Goal: Information Seeking & Learning: Learn about a topic

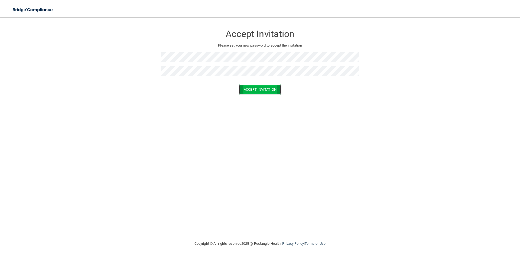
click at [273, 92] on button "Accept Invitation" at bounding box center [260, 90] width 42 height 10
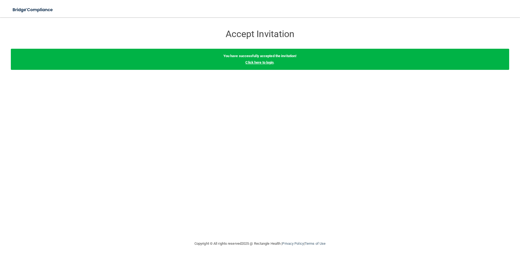
click at [268, 62] on link "Click here to login" at bounding box center [260, 62] width 28 height 4
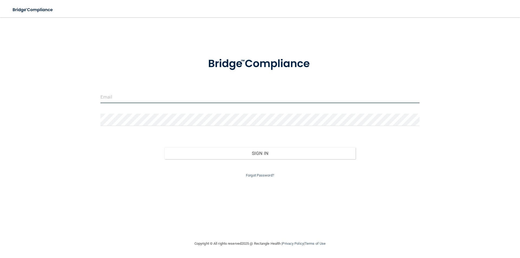
type input "[EMAIL_ADDRESS][DOMAIN_NAME]"
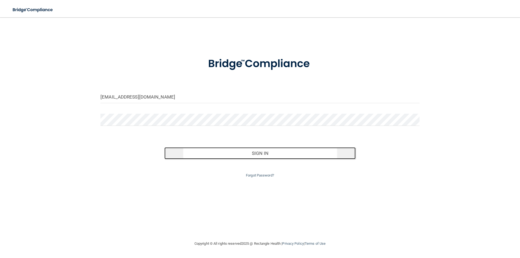
click at [242, 152] on button "Sign In" at bounding box center [261, 153] width 192 height 12
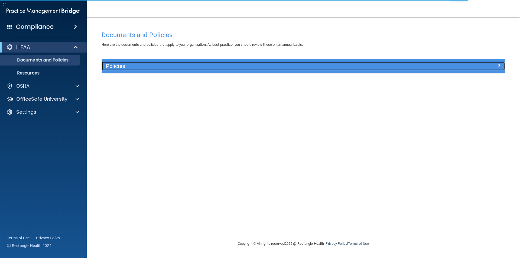
click at [123, 66] on h5 "Policies" at bounding box center [253, 66] width 294 height 6
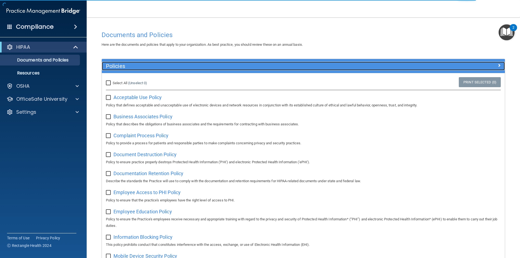
scroll to position [18, 0]
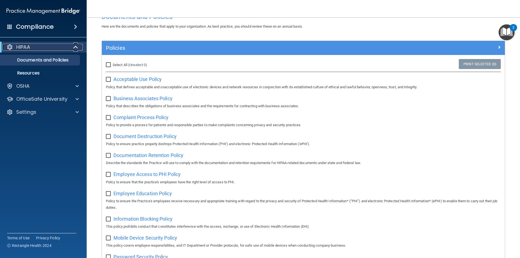
click at [74, 49] on span at bounding box center [76, 47] width 5 height 7
click at [74, 49] on div at bounding box center [75, 47] width 13 height 7
click at [106, 62] on div "Select All (Unselect 0) Unselect All" at bounding box center [169, 65] width 134 height 12
click at [111, 64] on input "Select All (Unselect 0) Unselect All" at bounding box center [109, 65] width 6 height 4
checkbox input "true"
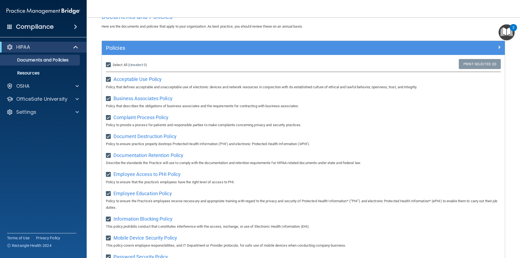
checkbox input "true"
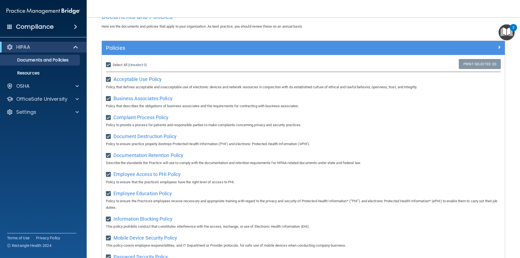
checkbox input "true"
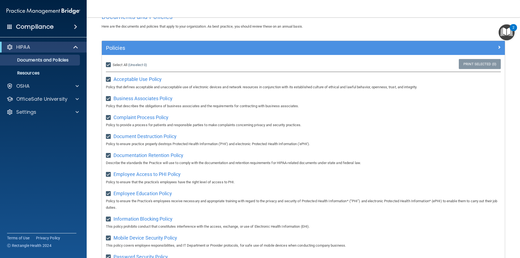
checkbox input "true"
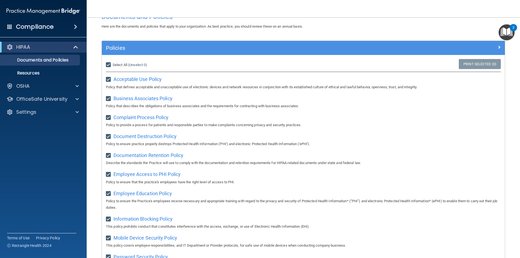
checkbox input "true"
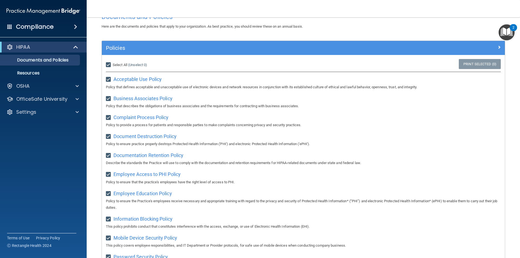
checkbox input "true"
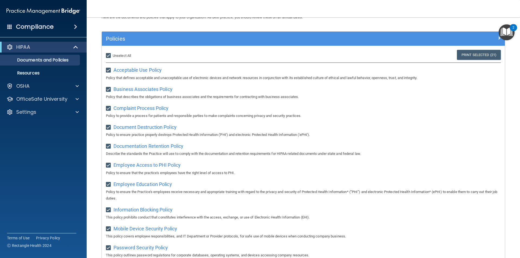
scroll to position [0, 0]
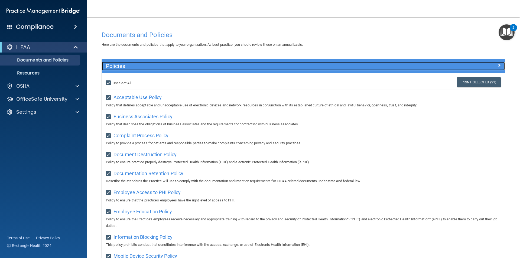
click at [496, 69] on div "Policies" at bounding box center [303, 66] width 403 height 9
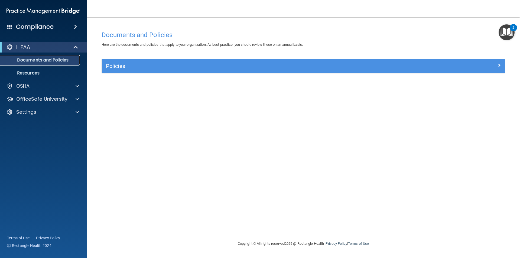
click at [33, 61] on p "Documents and Policies" at bounding box center [41, 59] width 74 height 5
click at [32, 70] on p "Resources" at bounding box center [41, 72] width 74 height 5
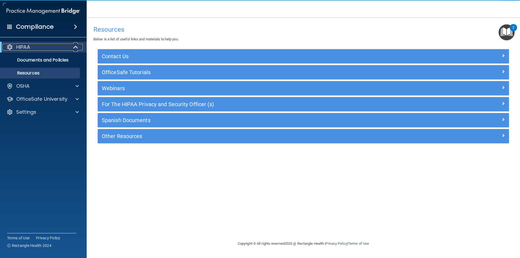
click at [62, 47] on div "HIPAA" at bounding box center [35, 47] width 67 height 7
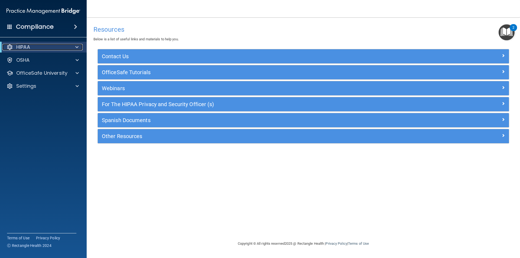
click at [62, 47] on div "HIPAA" at bounding box center [35, 47] width 67 height 7
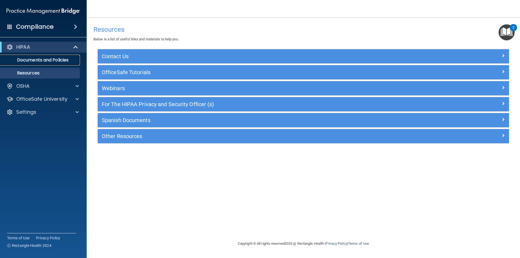
click at [43, 57] on p "Documents and Policies" at bounding box center [41, 59] width 74 height 5
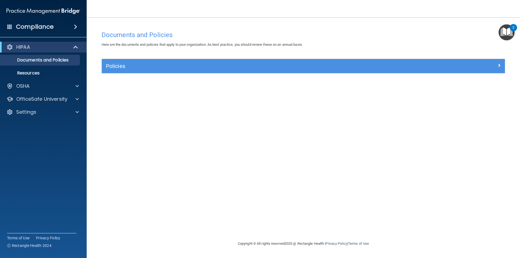
drag, startPoint x: 142, startPoint y: 54, endPoint x: 143, endPoint y: 63, distance: 9.3
click at [143, 54] on div "Documents and Policies Here are the documents and policies that apply to your o…" at bounding box center [304, 134] width 412 height 213
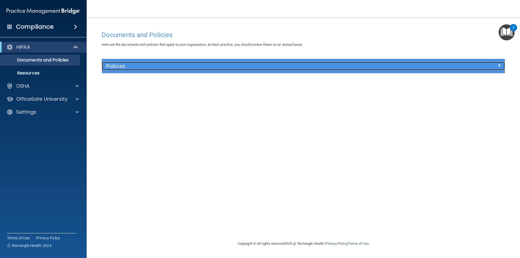
click at [143, 63] on h5 "Policies" at bounding box center [253, 66] width 294 height 6
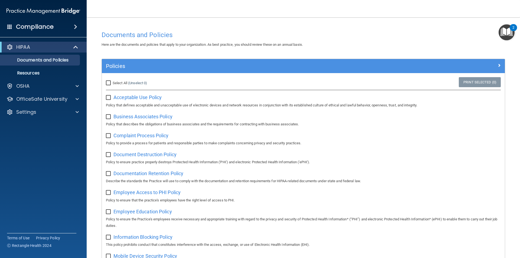
click at [118, 102] on div "Acceptable Use Policy Policy that defines acceptable and unacceptable use of el…" at bounding box center [303, 100] width 395 height 15
click at [117, 99] on span "Acceptable Use Policy" at bounding box center [138, 98] width 48 height 6
click at [133, 105] on p "Policy that defines acceptable and unacceptable use of electronic devices and n…" at bounding box center [303, 105] width 395 height 7
click at [123, 86] on label "Select All (Unselect 0) Unselect All" at bounding box center [126, 83] width 41 height 7
click at [112, 85] on input "Select All (Unselect 0) Unselect All" at bounding box center [109, 83] width 6 height 4
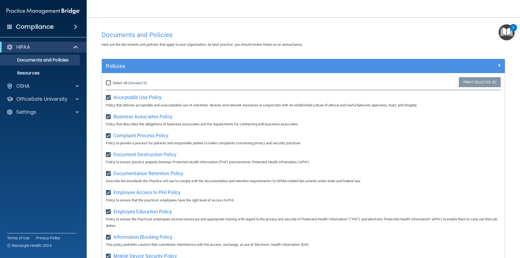
checkbox input "true"
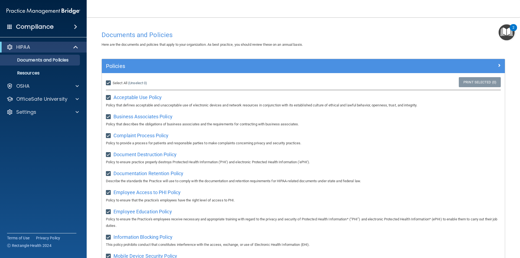
checkbox input "true"
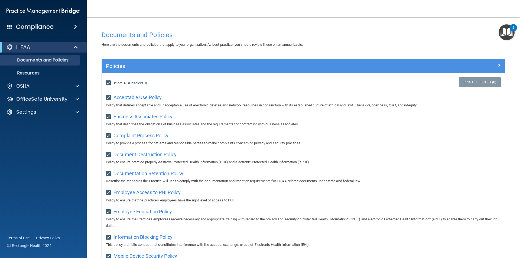
checkbox input "true"
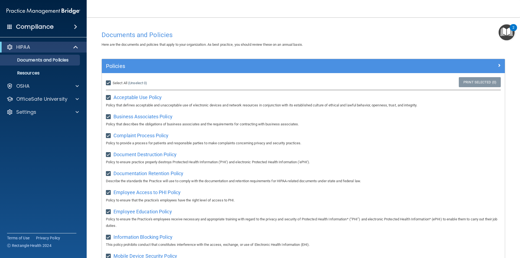
checkbox input "true"
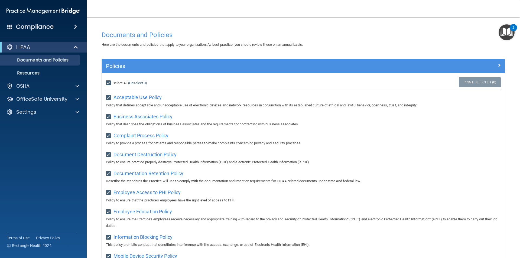
checkbox input "true"
click at [123, 86] on label "Select All (Unselect 21) Unselect All" at bounding box center [118, 83] width 25 height 7
click at [112, 85] on input "Select All (Unselect 21) Unselect All" at bounding box center [109, 83] width 6 height 4
checkbox input "false"
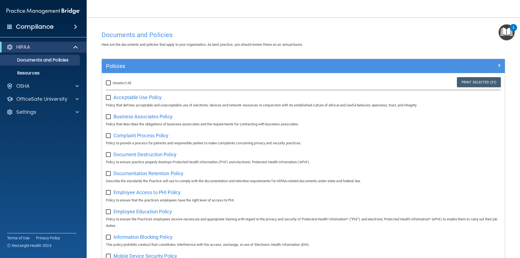
checkbox input "false"
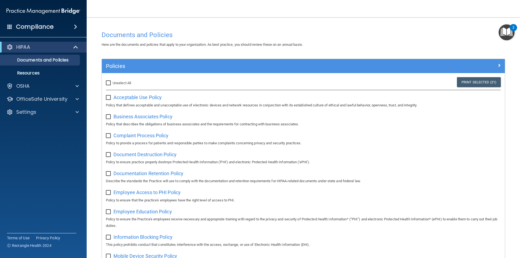
checkbox input "false"
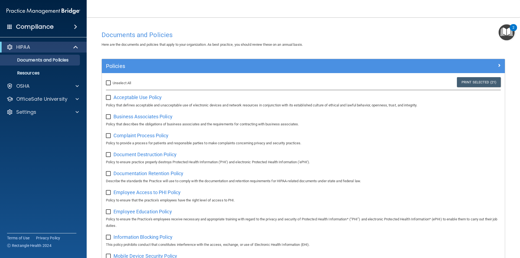
checkbox input "false"
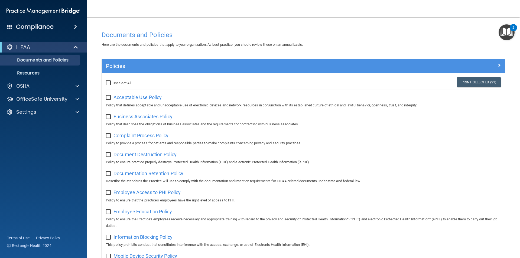
checkbox input "false"
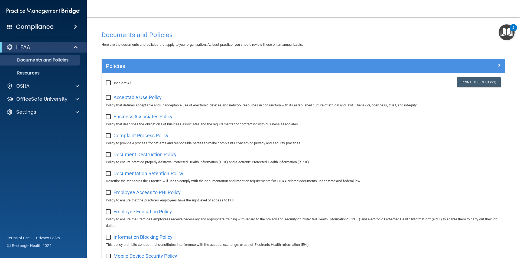
checkbox input "false"
click at [35, 73] on p "Resources" at bounding box center [41, 72] width 74 height 5
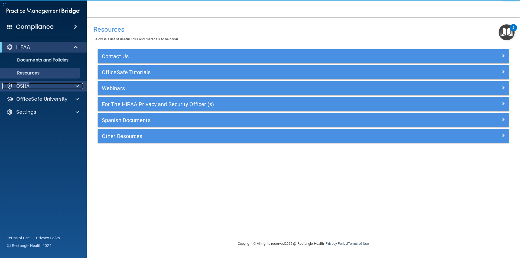
click at [60, 87] on div "OSHA" at bounding box center [35, 86] width 67 height 7
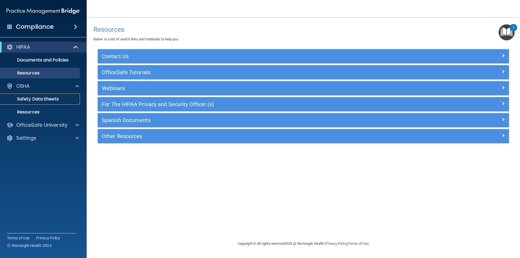
click at [56, 95] on link "Safety Data Sheets" at bounding box center [37, 99] width 85 height 11
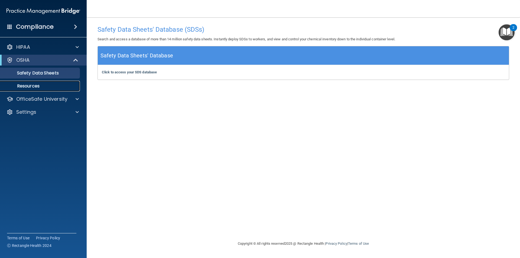
click at [27, 81] on link "Resources" at bounding box center [37, 86] width 85 height 11
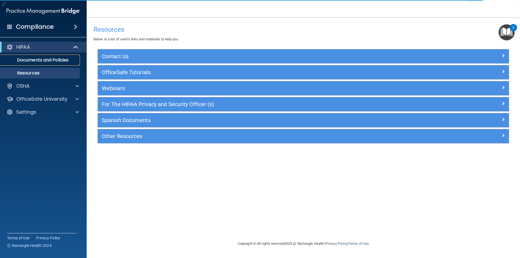
click at [46, 56] on link "Documents and Policies" at bounding box center [37, 60] width 85 height 11
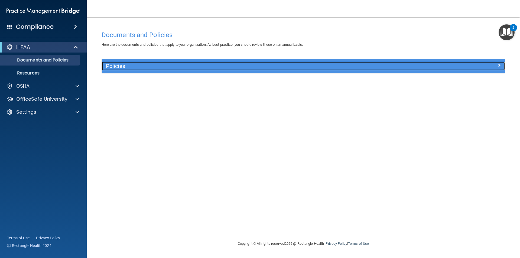
click at [286, 64] on h5 "Policies" at bounding box center [253, 66] width 294 height 6
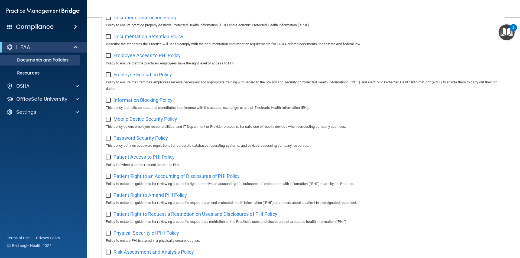
scroll to position [132, 0]
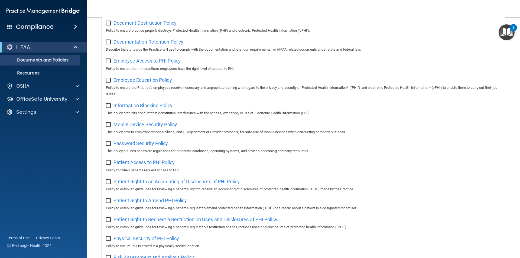
click at [34, 20] on div "Compliance" at bounding box center [43, 16] width 76 height 33
click at [37, 25] on h4 "Compliance" at bounding box center [35, 27] width 38 height 8
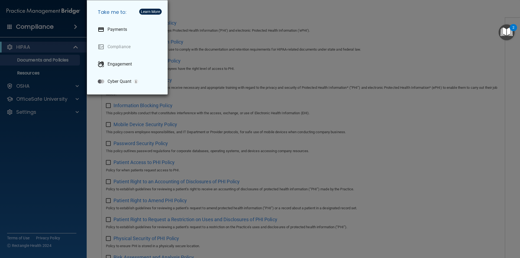
click at [195, 13] on div "Take me to: Payments Compliance Engagement Cyber Quant" at bounding box center [260, 129] width 520 height 258
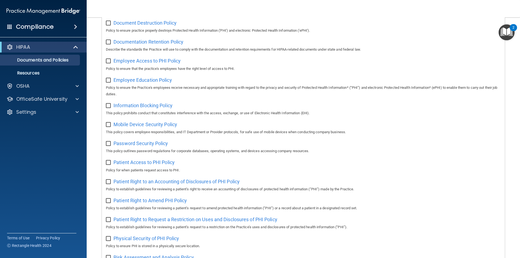
click at [60, 26] on div "Compliance" at bounding box center [43, 27] width 87 height 12
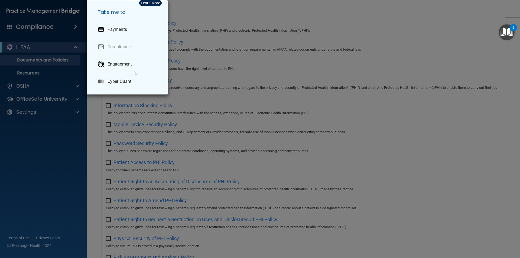
click at [60, 26] on div "Take me to: Payments Compliance Engagement Cyber Quant" at bounding box center [260, 129] width 520 height 258
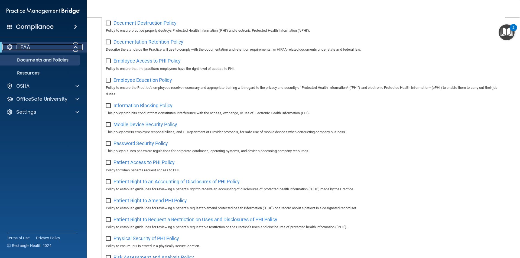
click at [43, 49] on div "HIPAA" at bounding box center [35, 47] width 67 height 7
click at [50, 57] on p "Documents and Policies" at bounding box center [41, 59] width 74 height 5
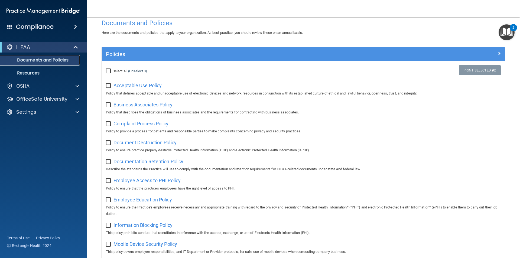
scroll to position [0, 0]
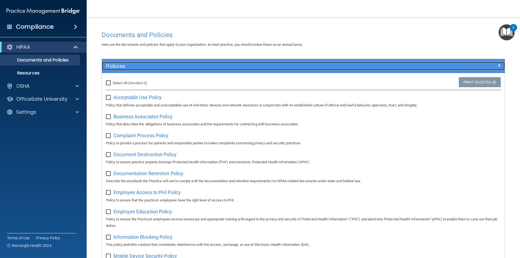
click at [463, 66] on div at bounding box center [454, 65] width 101 height 7
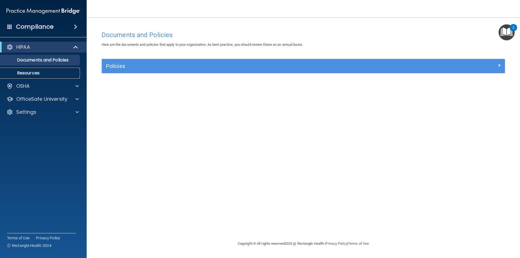
click at [64, 69] on link "Resources" at bounding box center [37, 73] width 85 height 11
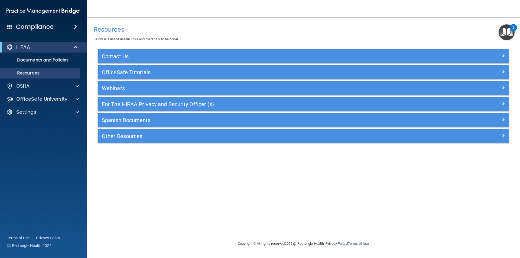
click at [78, 42] on div "HIPAA" at bounding box center [43, 47] width 87 height 11
click at [78, 45] on span at bounding box center [76, 47] width 5 height 7
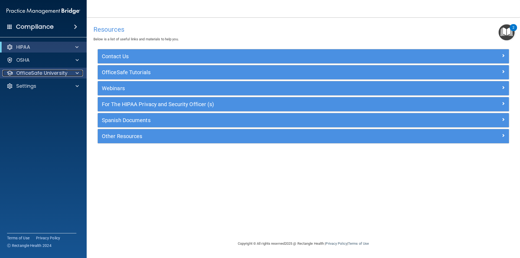
click at [69, 71] on div "OfficeSafe University" at bounding box center [35, 73] width 67 height 7
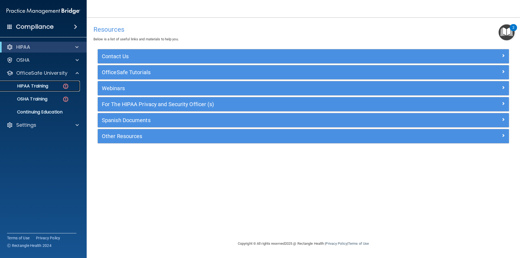
click at [45, 87] on p "HIPAA Training" at bounding box center [26, 85] width 45 height 5
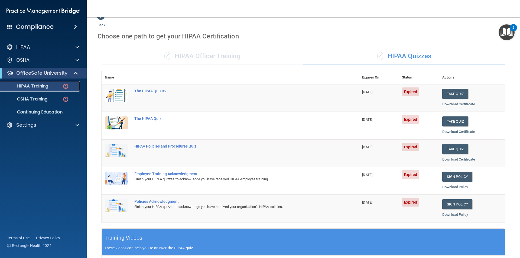
scroll to position [5, 0]
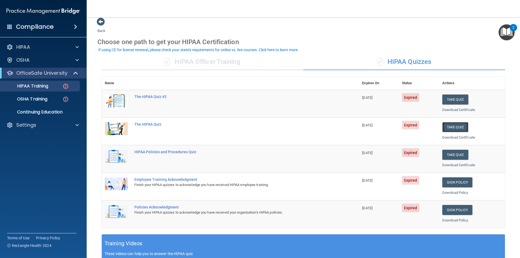
click at [450, 126] on button "Take Quiz" at bounding box center [456, 127] width 26 height 10
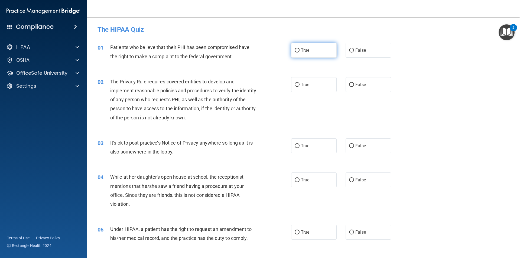
click at [300, 55] on label "True" at bounding box center [314, 50] width 46 height 15
click at [300, 53] on input "True" at bounding box center [297, 51] width 5 height 4
radio input "true"
click at [322, 83] on label "True" at bounding box center [314, 84] width 46 height 15
click at [300, 83] on input "True" at bounding box center [297, 85] width 5 height 4
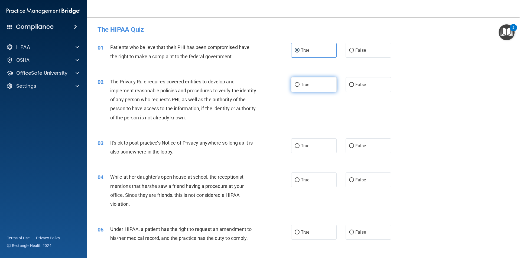
radio input "true"
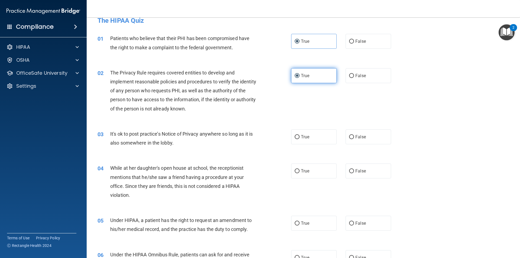
scroll to position [18, 0]
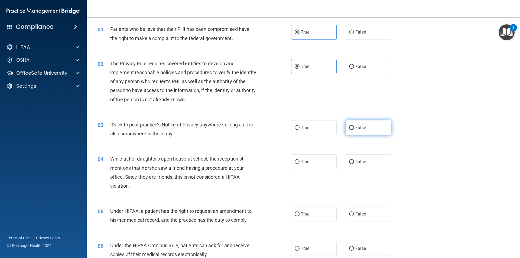
click at [364, 123] on label "False" at bounding box center [369, 127] width 46 height 15
click at [354, 126] on input "False" at bounding box center [351, 128] width 5 height 4
radio input "true"
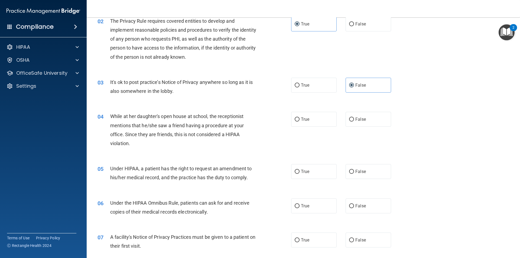
scroll to position [90, 0]
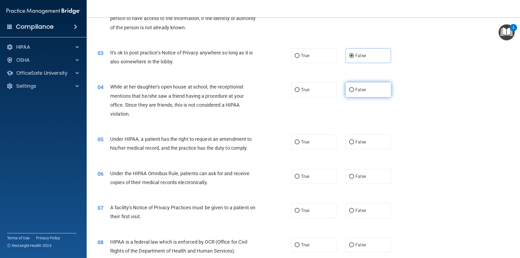
click at [378, 89] on label "False" at bounding box center [369, 89] width 46 height 15
click at [354, 89] on input "False" at bounding box center [351, 90] width 5 height 4
radio input "true"
click at [369, 137] on label "False" at bounding box center [369, 142] width 46 height 15
click at [354, 140] on input "False" at bounding box center [351, 142] width 5 height 4
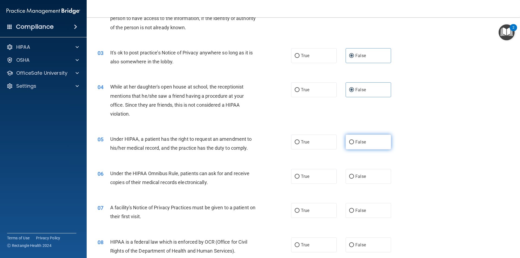
radio input "true"
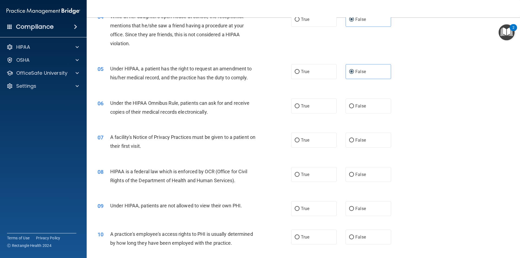
scroll to position [163, 0]
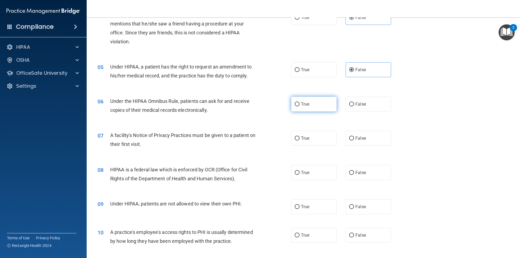
click at [320, 107] on label "True" at bounding box center [314, 104] width 46 height 15
click at [300, 107] on input "True" at bounding box center [297, 104] width 5 height 4
radio input "true"
click at [313, 142] on label "True" at bounding box center [314, 138] width 46 height 15
click at [300, 141] on input "True" at bounding box center [297, 139] width 5 height 4
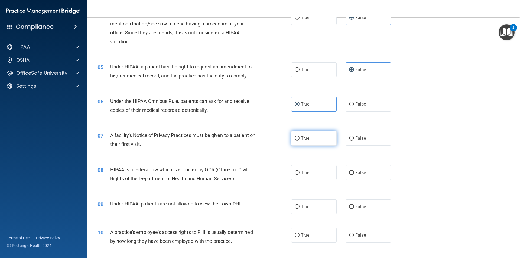
radio input "true"
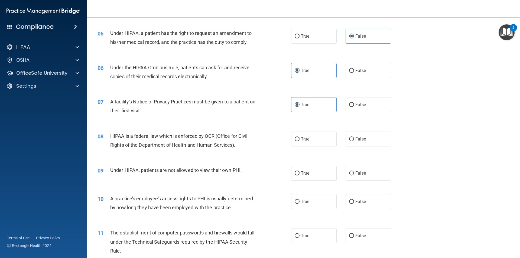
scroll to position [199, 0]
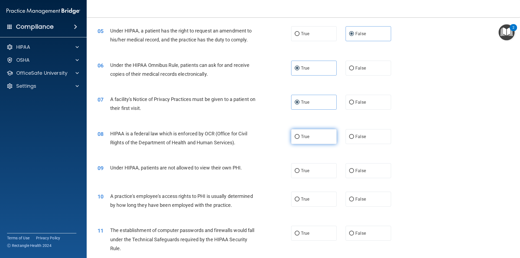
click at [323, 137] on label "True" at bounding box center [314, 136] width 46 height 15
click at [300, 137] on input "True" at bounding box center [297, 137] width 5 height 4
radio input "true"
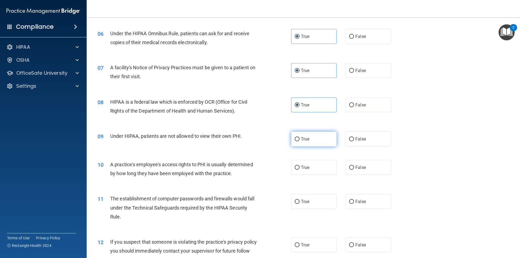
scroll to position [235, 0]
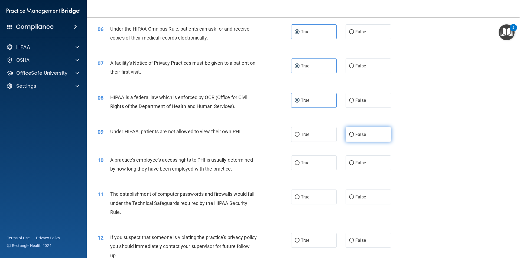
click at [363, 130] on label "False" at bounding box center [369, 134] width 46 height 15
click at [354, 133] on input "False" at bounding box center [351, 135] width 5 height 4
radio input "true"
click at [367, 161] on label "False" at bounding box center [369, 163] width 46 height 15
click at [354, 161] on input "False" at bounding box center [351, 163] width 5 height 4
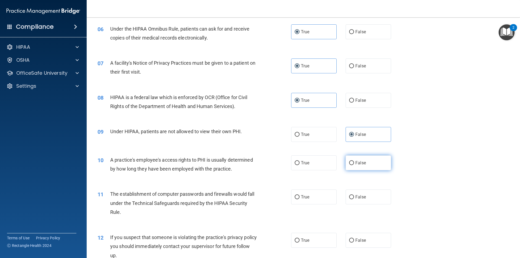
radio input "true"
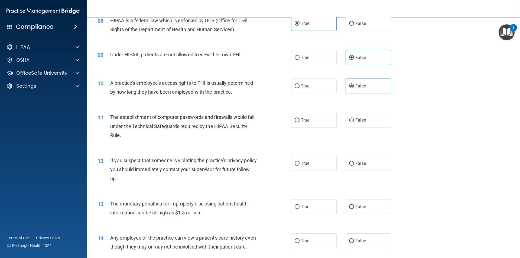
scroll to position [316, 0]
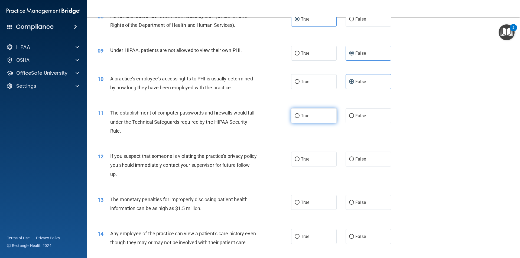
click at [322, 115] on label "True" at bounding box center [314, 115] width 46 height 15
click at [300, 115] on input "True" at bounding box center [297, 116] width 5 height 4
radio input "true"
click at [301, 159] on span "True" at bounding box center [305, 159] width 8 height 5
click at [300, 159] on input "True" at bounding box center [297, 159] width 5 height 4
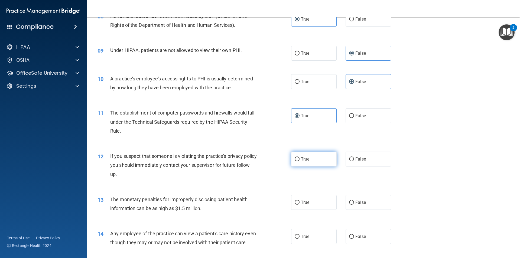
radio input "true"
click at [305, 198] on label "True" at bounding box center [314, 202] width 46 height 15
click at [300, 201] on input "True" at bounding box center [297, 203] width 5 height 4
radio input "true"
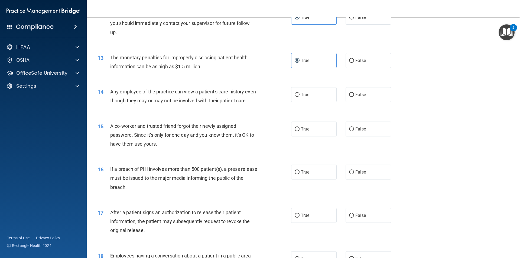
scroll to position [470, 0]
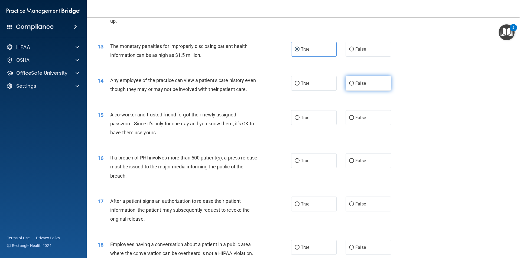
click at [368, 82] on label "False" at bounding box center [369, 83] width 46 height 15
click at [354, 82] on input "False" at bounding box center [351, 84] width 5 height 4
radio input "true"
click at [366, 125] on label "False" at bounding box center [369, 117] width 46 height 15
click at [354, 120] on input "False" at bounding box center [351, 118] width 5 height 4
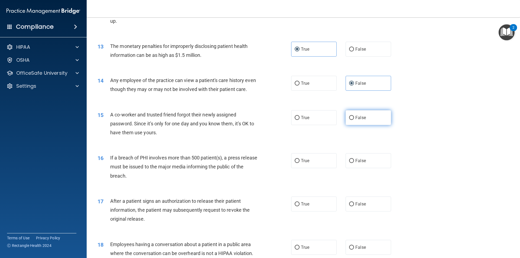
radio input "true"
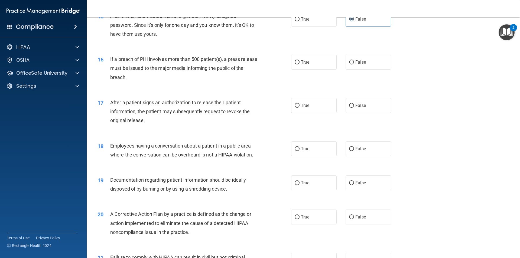
scroll to position [569, 0]
click at [313, 69] on label "True" at bounding box center [314, 61] width 46 height 15
click at [300, 64] on input "True" at bounding box center [297, 62] width 5 height 4
radio input "true"
click at [313, 112] on label "True" at bounding box center [314, 104] width 46 height 15
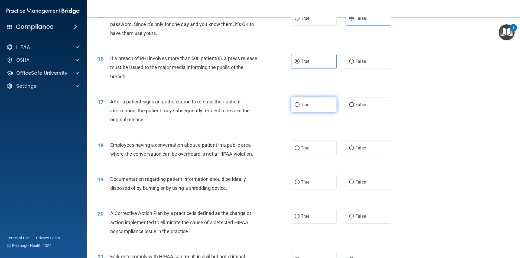
click at [300, 107] on input "True" at bounding box center [297, 105] width 5 height 4
radio input "true"
click at [368, 152] on label "False" at bounding box center [369, 148] width 46 height 15
click at [354, 150] on input "False" at bounding box center [351, 148] width 5 height 4
radio input "true"
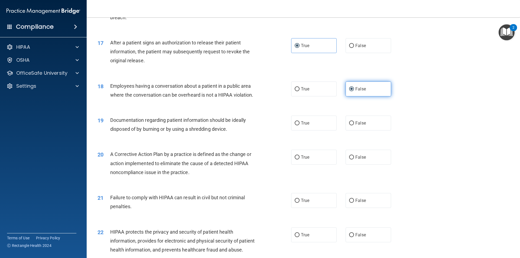
scroll to position [632, 0]
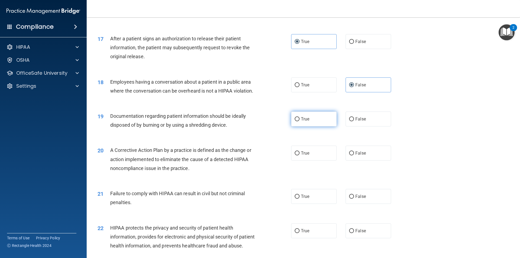
click at [321, 123] on label "True" at bounding box center [314, 119] width 46 height 15
click at [300, 121] on input "True" at bounding box center [297, 119] width 5 height 4
radio input "true"
click at [308, 160] on label "True" at bounding box center [314, 153] width 46 height 15
click at [300, 156] on input "True" at bounding box center [297, 154] width 5 height 4
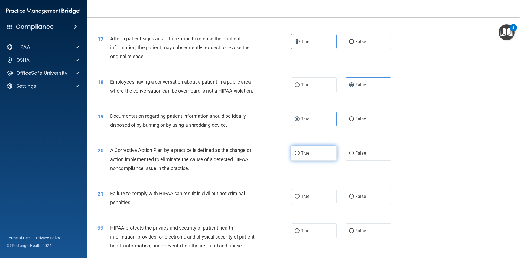
radio input "true"
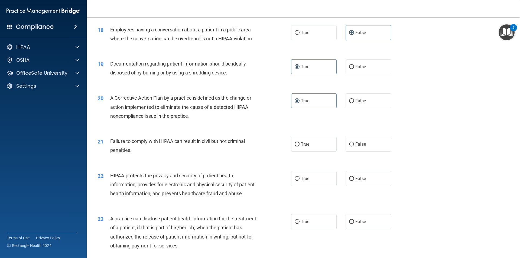
scroll to position [714, 0]
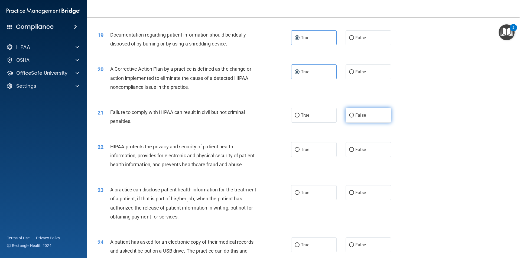
click at [366, 123] on label "False" at bounding box center [369, 115] width 46 height 15
click at [354, 118] on input "False" at bounding box center [351, 116] width 5 height 4
radio input "true"
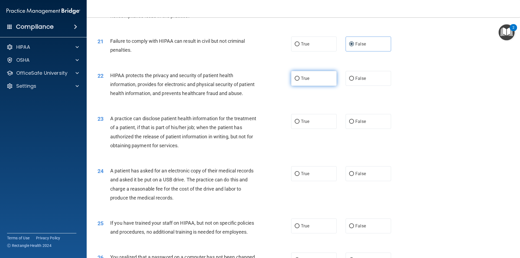
scroll to position [786, 0]
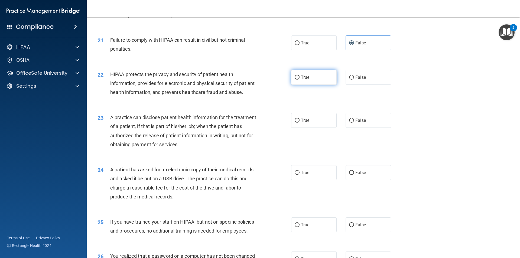
click at [320, 83] on label "True" at bounding box center [314, 77] width 46 height 15
click at [300, 80] on input "True" at bounding box center [297, 78] width 5 height 4
radio input "true"
click at [375, 128] on label "False" at bounding box center [369, 120] width 46 height 15
click at [354, 123] on input "False" at bounding box center [351, 121] width 5 height 4
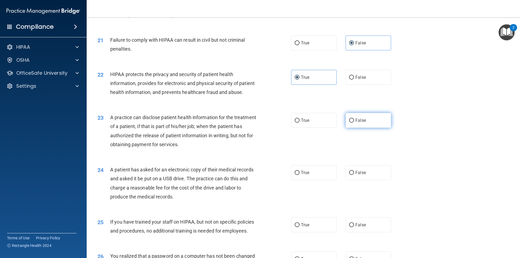
radio input "true"
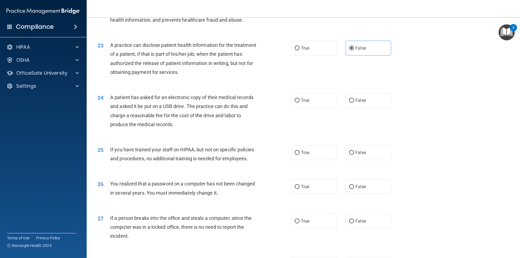
scroll to position [867, 0]
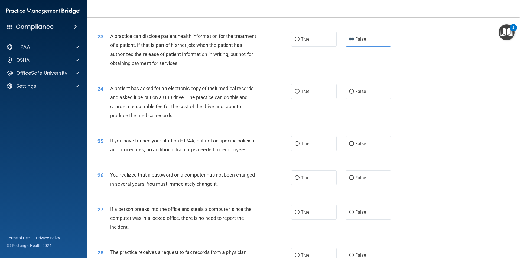
click at [321, 118] on div "24 A patient has asked for an electronic copy of their medical records and aske…" at bounding box center [304, 103] width 420 height 52
click at [319, 99] on label "True" at bounding box center [314, 91] width 46 height 15
click at [300, 94] on input "True" at bounding box center [297, 92] width 5 height 4
radio input "true"
click at [356, 146] on span "False" at bounding box center [361, 143] width 11 height 5
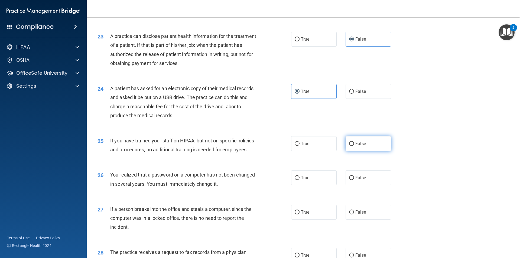
click at [354, 146] on input "False" at bounding box center [351, 144] width 5 height 4
radio input "true"
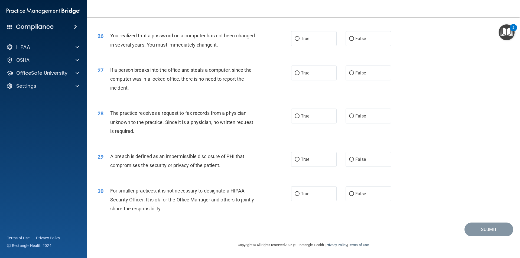
scroll to position [1021, 0]
click at [313, 36] on label "True" at bounding box center [314, 38] width 46 height 15
click at [300, 37] on input "True" at bounding box center [297, 39] width 5 height 4
radio input "true"
click at [369, 72] on label "False" at bounding box center [369, 73] width 46 height 15
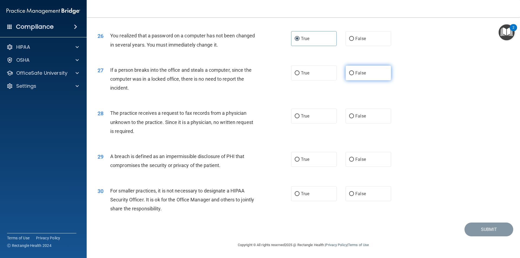
click at [354, 72] on input "False" at bounding box center [351, 73] width 5 height 4
radio input "true"
click at [366, 113] on label "False" at bounding box center [369, 116] width 46 height 15
click at [354, 114] on input "False" at bounding box center [351, 116] width 5 height 4
radio input "true"
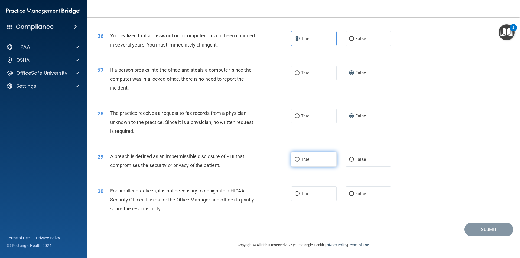
click at [320, 159] on label "True" at bounding box center [314, 159] width 46 height 15
click at [300, 159] on input "True" at bounding box center [297, 160] width 5 height 4
radio input "true"
click at [384, 201] on label "False" at bounding box center [369, 193] width 46 height 15
click at [354, 196] on input "False" at bounding box center [351, 194] width 5 height 4
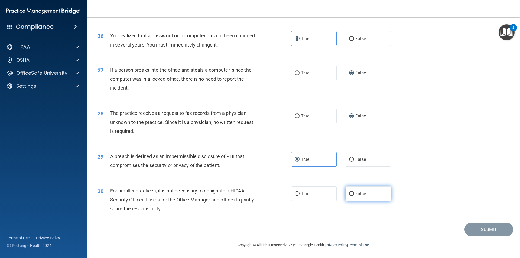
radio input "true"
click at [477, 230] on button "Submit" at bounding box center [489, 230] width 49 height 14
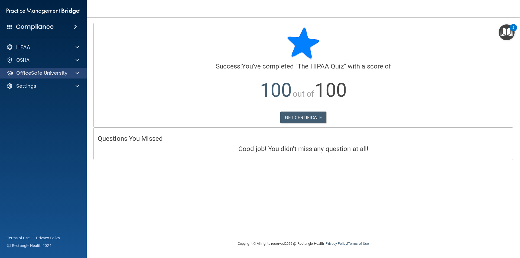
click at [83, 76] on div "OfficeSafe University" at bounding box center [43, 73] width 87 height 11
click at [77, 73] on span at bounding box center [77, 73] width 3 height 7
click at [295, 116] on link "GET CERTIFICATE" at bounding box center [304, 118] width 46 height 12
click at [71, 71] on div at bounding box center [77, 73] width 14 height 7
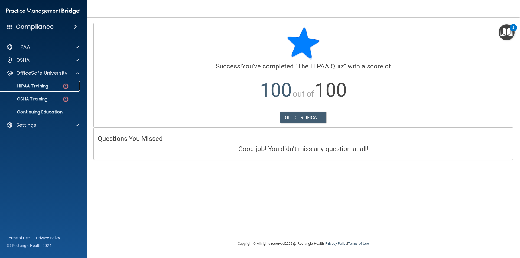
click at [62, 83] on link "HIPAA Training" at bounding box center [37, 86] width 85 height 11
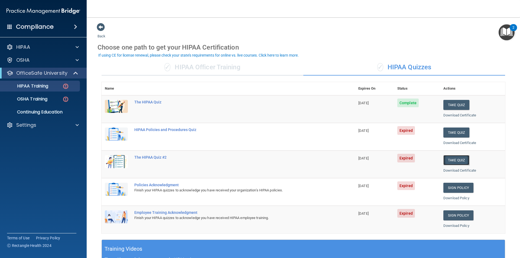
click at [446, 159] on button "Take Quiz" at bounding box center [457, 160] width 26 height 10
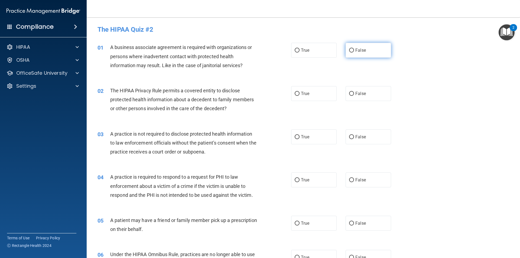
click at [374, 54] on label "False" at bounding box center [369, 50] width 46 height 15
click at [354, 53] on input "False" at bounding box center [351, 51] width 5 height 4
radio input "true"
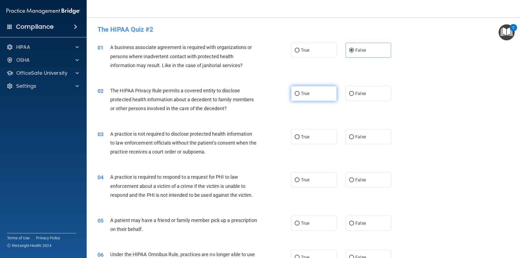
click at [298, 100] on label "True" at bounding box center [314, 93] width 46 height 15
click at [298, 96] on input "True" at bounding box center [297, 94] width 5 height 4
radio input "true"
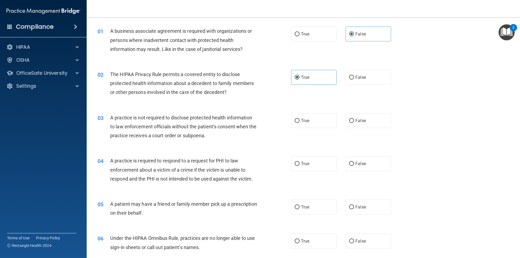
scroll to position [18, 0]
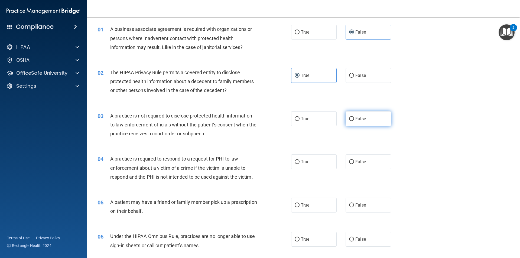
click at [356, 121] on span "False" at bounding box center [361, 118] width 11 height 5
click at [354, 121] on input "False" at bounding box center [351, 119] width 5 height 4
radio input "true"
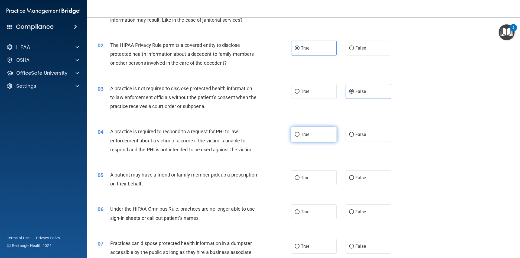
scroll to position [54, 0]
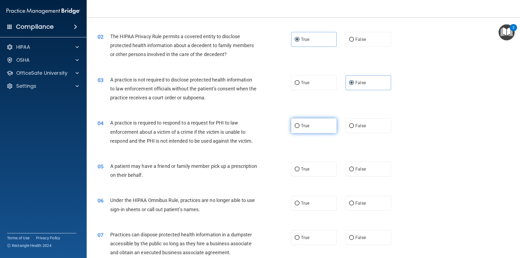
click at [322, 123] on label "True" at bounding box center [314, 125] width 46 height 15
click at [300, 124] on input "True" at bounding box center [297, 126] width 5 height 4
radio input "true"
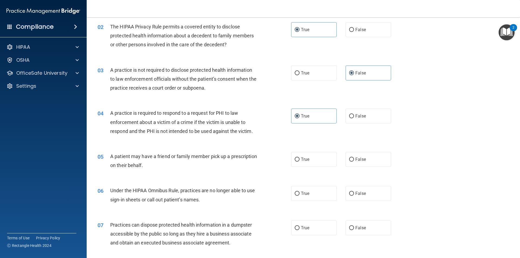
scroll to position [90, 0]
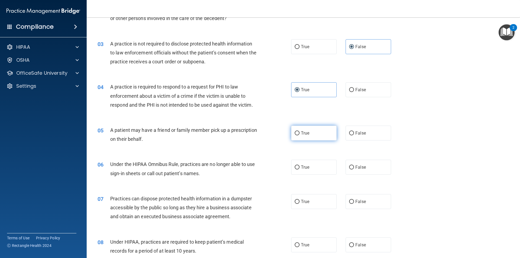
click at [326, 137] on label "True" at bounding box center [314, 133] width 46 height 15
click at [300, 136] on input "True" at bounding box center [297, 133] width 5 height 4
radio input "true"
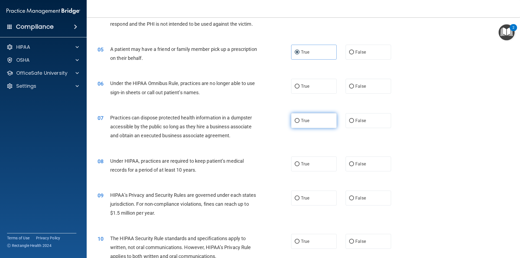
scroll to position [172, 0]
click at [365, 79] on label "False" at bounding box center [369, 86] width 46 height 15
click at [354, 84] on input "False" at bounding box center [351, 86] width 5 height 4
radio input "true"
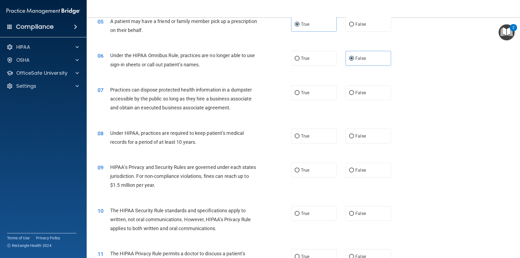
scroll to position [208, 0]
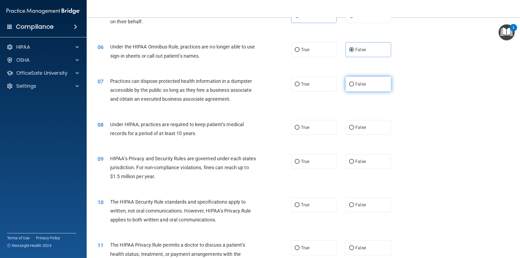
click at [353, 84] on label "False" at bounding box center [369, 84] width 46 height 15
click at [353, 84] on input "False" at bounding box center [351, 84] width 5 height 4
radio input "true"
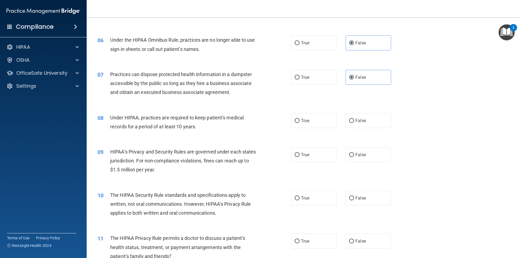
scroll to position [217, 0]
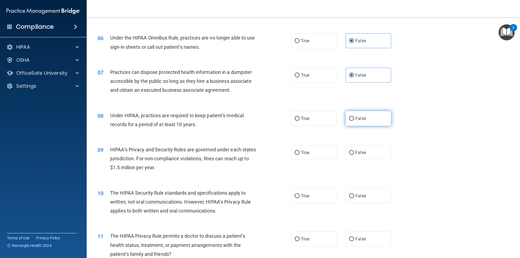
click at [371, 117] on label "False" at bounding box center [369, 118] width 46 height 15
click at [354, 117] on input "False" at bounding box center [351, 119] width 5 height 4
radio input "true"
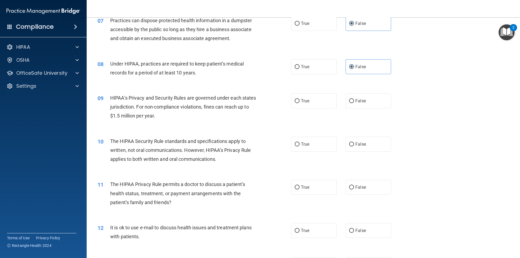
scroll to position [271, 0]
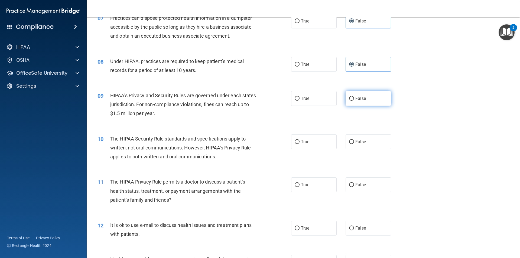
click at [358, 100] on span "False" at bounding box center [361, 98] width 11 height 5
click at [354, 100] on input "False" at bounding box center [351, 99] width 5 height 4
radio input "true"
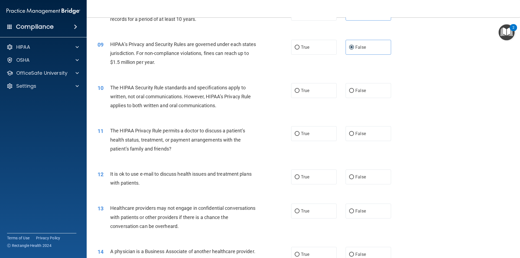
scroll to position [334, 0]
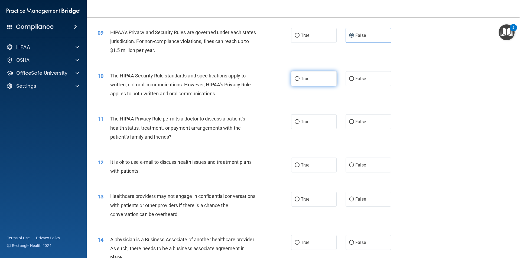
click at [320, 83] on label "True" at bounding box center [314, 78] width 46 height 15
click at [300, 81] on input "True" at bounding box center [297, 79] width 5 height 4
radio input "true"
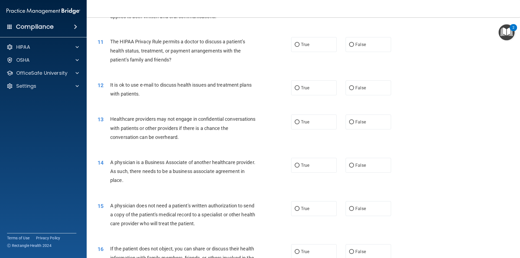
scroll to position [425, 0]
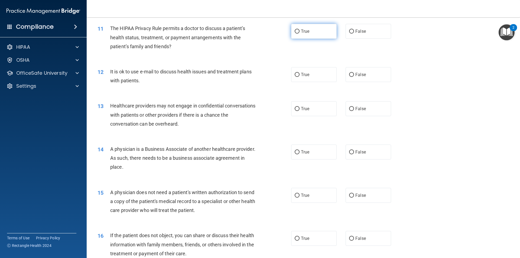
click at [299, 36] on label "True" at bounding box center [314, 31] width 46 height 15
click at [299, 34] on input "True" at bounding box center [297, 32] width 5 height 4
radio input "true"
click at [305, 71] on label "True" at bounding box center [314, 74] width 46 height 15
click at [300, 73] on input "True" at bounding box center [297, 75] width 5 height 4
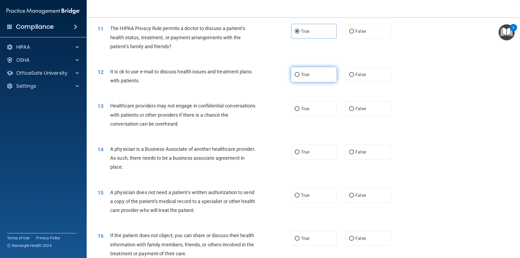
radio input "true"
click at [356, 106] on label "False" at bounding box center [369, 108] width 46 height 15
click at [354, 107] on input "False" at bounding box center [351, 109] width 5 height 4
radio input "true"
click at [370, 146] on label "False" at bounding box center [369, 152] width 46 height 15
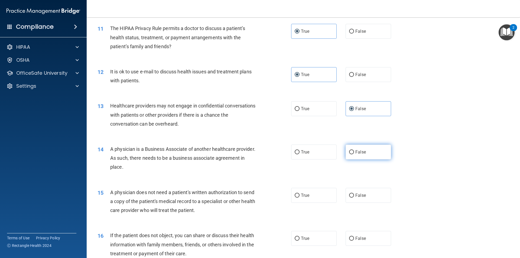
click at [354, 150] on input "False" at bounding box center [351, 152] width 5 height 4
radio input "true"
click at [317, 156] on label "True" at bounding box center [314, 152] width 46 height 15
click at [300, 155] on input "True" at bounding box center [297, 152] width 5 height 4
radio input "true"
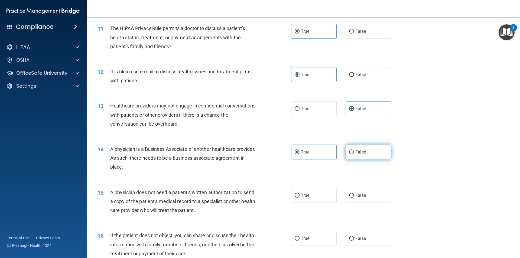
click at [361, 152] on span "False" at bounding box center [361, 152] width 11 height 5
click at [354, 152] on input "False" at bounding box center [351, 152] width 5 height 4
radio input "true"
radio input "false"
click at [307, 199] on label "True" at bounding box center [314, 195] width 46 height 15
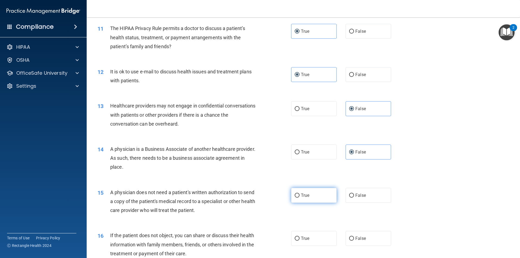
click at [300, 198] on input "True" at bounding box center [297, 196] width 5 height 4
radio input "true"
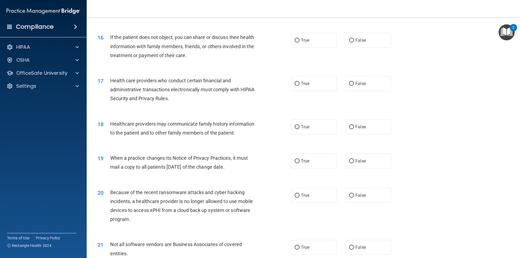
scroll to position [615, 0]
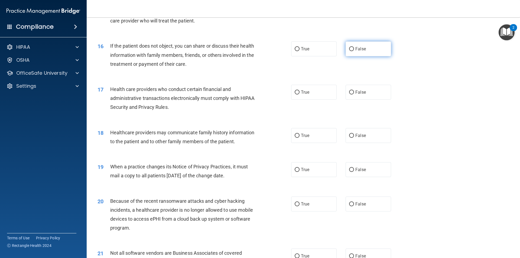
click at [376, 53] on label "False" at bounding box center [369, 48] width 46 height 15
click at [354, 51] on input "False" at bounding box center [351, 49] width 5 height 4
radio input "true"
click at [337, 55] on div "True False" at bounding box center [345, 48] width 109 height 15
click at [326, 50] on label "True" at bounding box center [314, 48] width 46 height 15
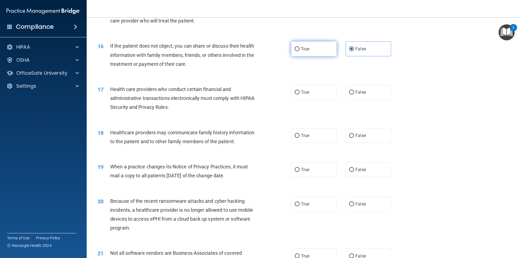
click at [300, 50] on input "True" at bounding box center [297, 49] width 5 height 4
radio input "true"
radio input "false"
click at [313, 90] on label "True" at bounding box center [314, 92] width 46 height 15
click at [300, 91] on input "True" at bounding box center [297, 93] width 5 height 4
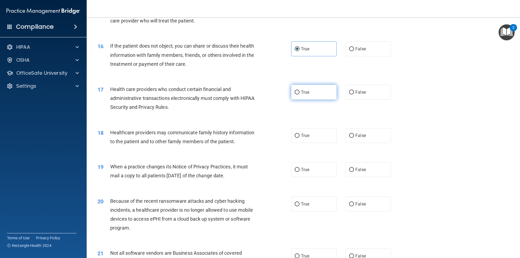
radio input "true"
click at [363, 135] on span "False" at bounding box center [361, 135] width 11 height 5
click at [354, 135] on input "False" at bounding box center [351, 136] width 5 height 4
radio input "true"
click at [373, 167] on label "False" at bounding box center [369, 169] width 46 height 15
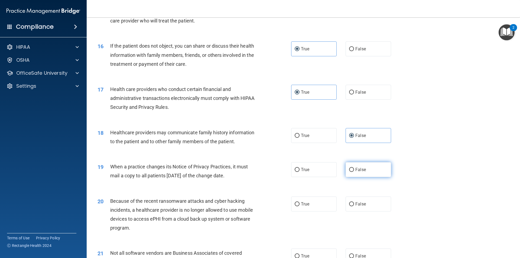
click at [354, 168] on input "False" at bounding box center [351, 170] width 5 height 4
radio input "true"
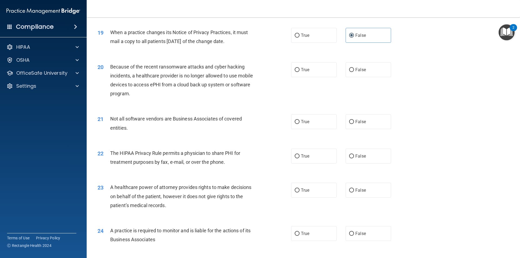
scroll to position [750, 0]
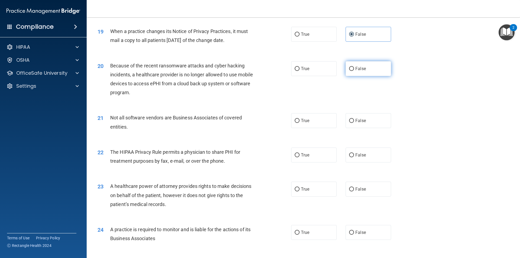
click at [360, 70] on span "False" at bounding box center [361, 68] width 11 height 5
click at [354, 70] on input "False" at bounding box center [351, 69] width 5 height 4
radio input "true"
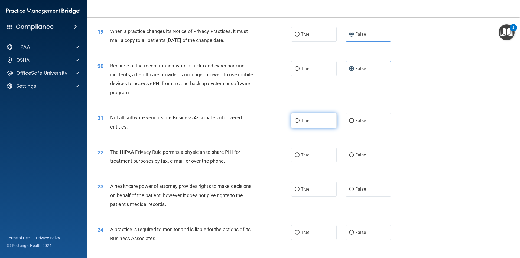
click at [320, 122] on label "True" at bounding box center [314, 120] width 46 height 15
click at [300, 122] on input "True" at bounding box center [297, 121] width 5 height 4
radio input "true"
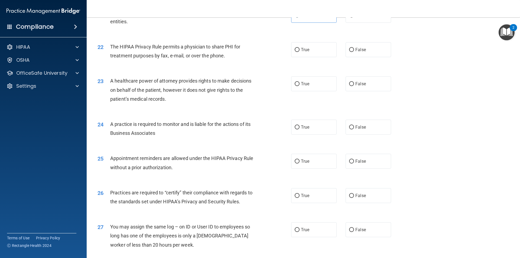
scroll to position [858, 0]
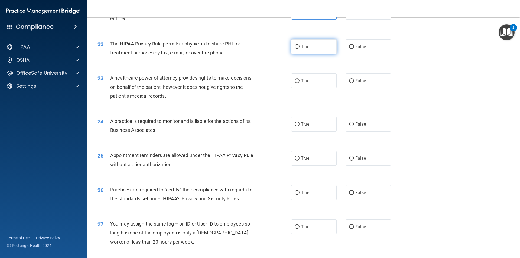
click at [298, 48] on label "True" at bounding box center [314, 46] width 46 height 15
click at [298, 48] on input "True" at bounding box center [297, 47] width 5 height 4
radio input "true"
click at [386, 72] on div "23 A healthcare power of attorney provides rights to make decisions on behalf o…" at bounding box center [304, 88] width 420 height 43
click at [386, 79] on label "False" at bounding box center [369, 80] width 46 height 15
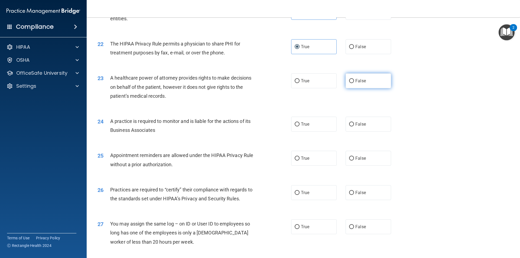
click at [354, 79] on input "False" at bounding box center [351, 81] width 5 height 4
radio input "true"
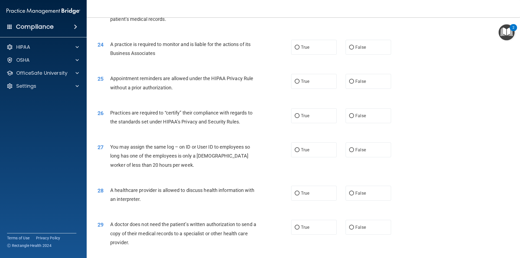
scroll to position [940, 0]
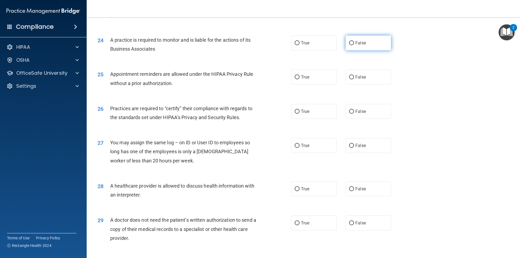
click at [364, 49] on label "False" at bounding box center [369, 43] width 46 height 15
click at [354, 45] on input "False" at bounding box center [351, 43] width 5 height 4
radio input "true"
click at [332, 69] on div "25 Appointment reminders are allowed under the HIPAA Privacy Rule without a pri…" at bounding box center [304, 80] width 420 height 34
click at [323, 75] on label "True" at bounding box center [314, 77] width 46 height 15
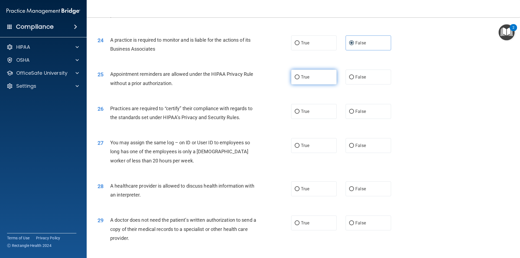
click at [300, 75] on input "True" at bounding box center [297, 77] width 5 height 4
radio input "true"
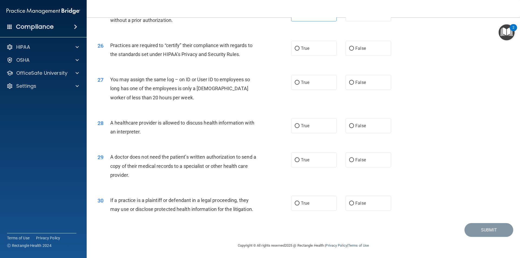
scroll to position [1004, 0]
click at [375, 78] on label "False" at bounding box center [369, 82] width 46 height 15
click at [354, 80] on input "False" at bounding box center [351, 82] width 5 height 4
radio input "true"
click at [371, 55] on label "False" at bounding box center [369, 47] width 46 height 15
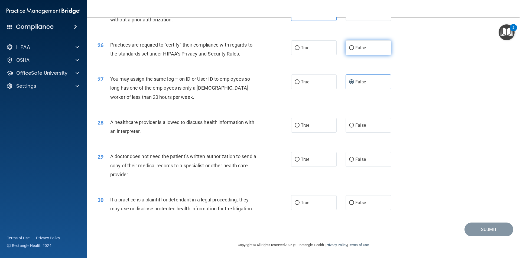
click at [354, 50] on input "False" at bounding box center [351, 48] width 5 height 4
radio input "true"
click at [302, 121] on label "True" at bounding box center [314, 125] width 46 height 15
click at [300, 124] on input "True" at bounding box center [297, 126] width 5 height 4
radio input "true"
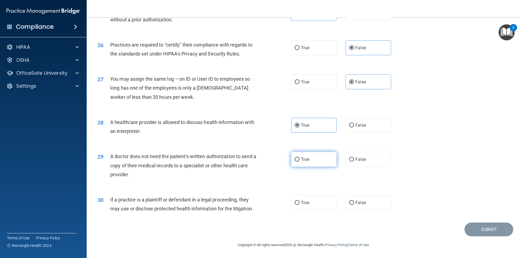
click at [312, 156] on label "True" at bounding box center [314, 159] width 46 height 15
click at [300, 158] on input "True" at bounding box center [297, 160] width 5 height 4
radio input "true"
drag, startPoint x: 312, startPoint y: 190, endPoint x: 314, endPoint y: 196, distance: 6.2
click at [312, 190] on div "30 If a practice is a plaintiff or defendant in a legal proceeding, they may us…" at bounding box center [304, 206] width 420 height 34
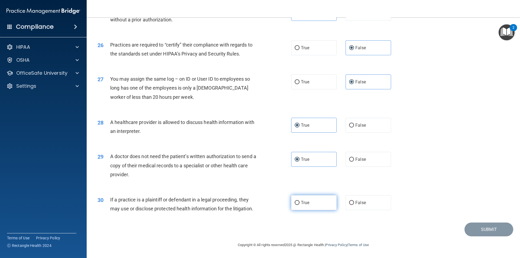
click at [314, 197] on label "True" at bounding box center [314, 202] width 46 height 15
click at [300, 201] on input "True" at bounding box center [297, 203] width 5 height 4
radio input "true"
click at [466, 230] on button "Submit" at bounding box center [489, 230] width 49 height 14
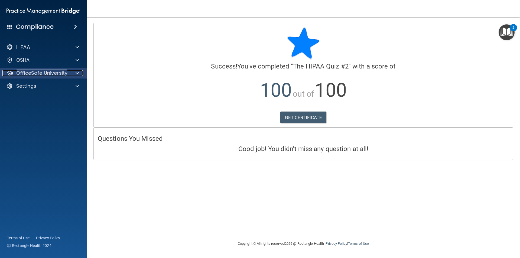
click at [37, 70] on p "OfficeSafe University" at bounding box center [41, 73] width 51 height 7
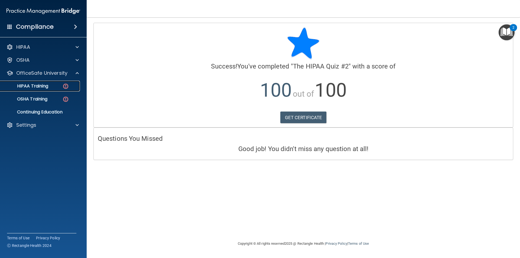
click at [46, 85] on p "HIPAA Training" at bounding box center [26, 85] width 45 height 5
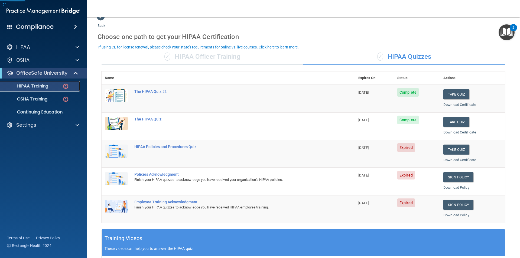
scroll to position [18, 0]
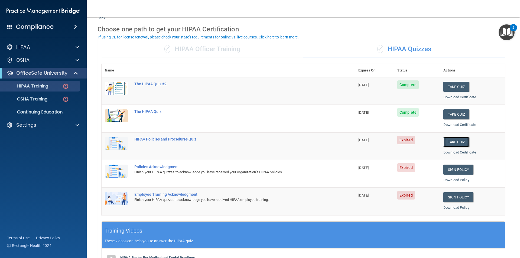
click at [459, 143] on button "Take Quiz" at bounding box center [457, 142] width 26 height 10
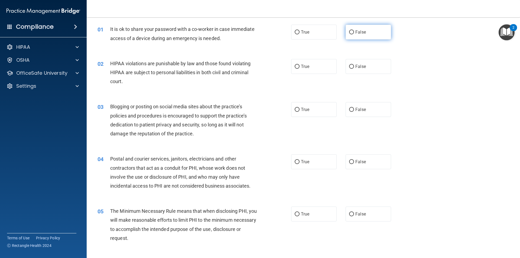
click at [350, 29] on label "False" at bounding box center [369, 32] width 46 height 15
click at [350, 30] on input "False" at bounding box center [351, 32] width 5 height 4
radio input "true"
click at [306, 60] on label "True" at bounding box center [314, 66] width 46 height 15
click at [300, 65] on input "True" at bounding box center [297, 67] width 5 height 4
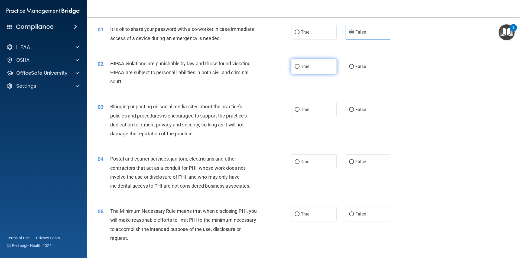
radio input "true"
click at [361, 104] on label "False" at bounding box center [369, 109] width 46 height 15
click at [354, 108] on input "False" at bounding box center [351, 110] width 5 height 4
radio input "true"
click at [295, 159] on label "True" at bounding box center [314, 162] width 46 height 15
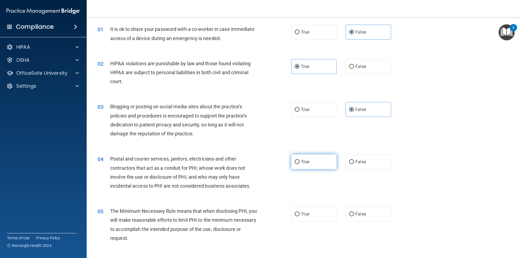
click at [295, 160] on input "True" at bounding box center [297, 162] width 5 height 4
radio input "true"
click at [340, 209] on div "True False" at bounding box center [345, 214] width 109 height 15
click at [319, 213] on label "True" at bounding box center [314, 214] width 46 height 15
click at [300, 213] on input "True" at bounding box center [297, 215] width 5 height 4
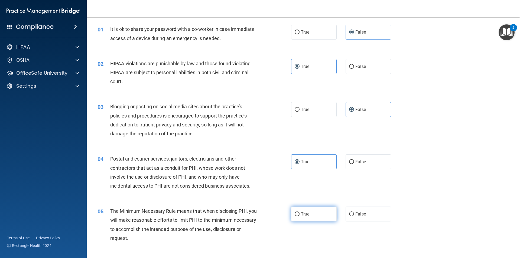
radio input "true"
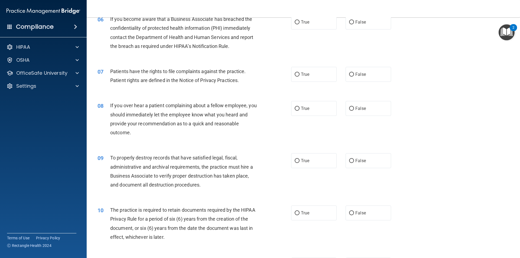
scroll to position [253, 0]
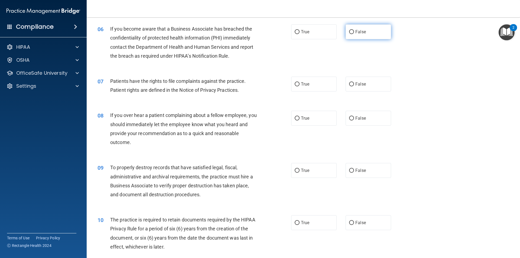
click at [361, 34] on label "False" at bounding box center [369, 31] width 46 height 15
click at [354, 34] on input "False" at bounding box center [351, 32] width 5 height 4
radio input "true"
click at [304, 73] on div "07 Patients have the rights to file complaints against the practice. Patient ri…" at bounding box center [304, 87] width 420 height 34
click at [304, 83] on span "True" at bounding box center [305, 84] width 8 height 5
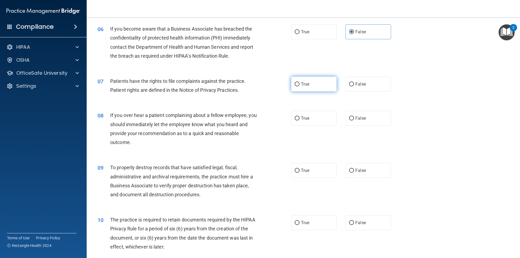
click at [300, 83] on input "True" at bounding box center [297, 84] width 5 height 4
radio input "true"
click at [356, 112] on label "False" at bounding box center [369, 118] width 46 height 15
click at [354, 117] on input "False" at bounding box center [351, 119] width 5 height 4
radio input "true"
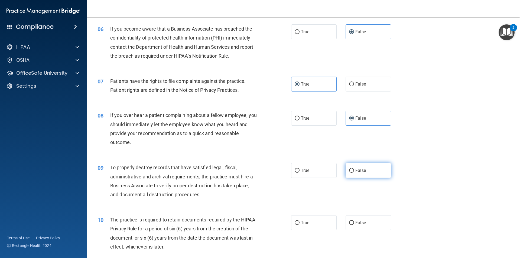
click at [370, 174] on label "False" at bounding box center [369, 170] width 46 height 15
click at [354, 173] on input "False" at bounding box center [351, 171] width 5 height 4
radio input "true"
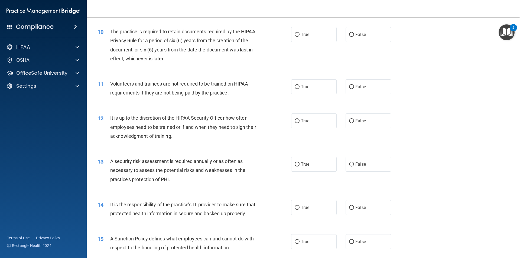
scroll to position [443, 0]
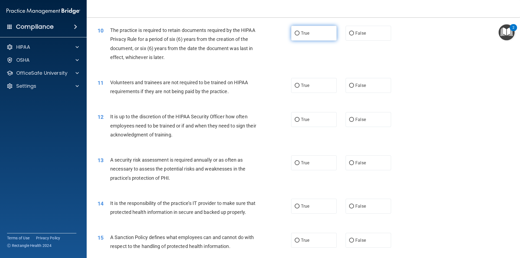
click at [318, 34] on label "True" at bounding box center [314, 33] width 46 height 15
click at [300, 34] on input "True" at bounding box center [297, 33] width 5 height 4
radio input "true"
click at [357, 85] on span "False" at bounding box center [361, 85] width 11 height 5
click at [354, 85] on input "False" at bounding box center [351, 86] width 5 height 4
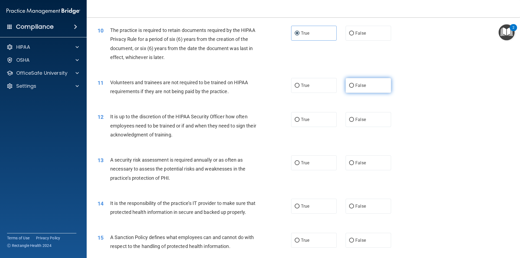
radio input "true"
click at [388, 114] on div "True False" at bounding box center [345, 119] width 109 height 15
click at [383, 122] on label "False" at bounding box center [369, 119] width 46 height 15
click at [354, 122] on input "False" at bounding box center [351, 120] width 5 height 4
radio input "true"
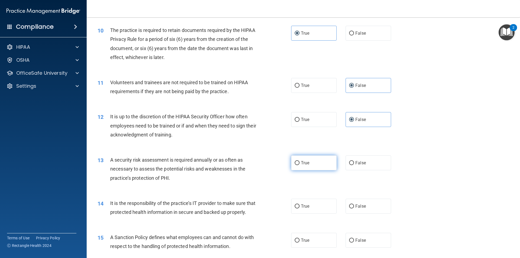
click at [321, 158] on label "True" at bounding box center [314, 163] width 46 height 15
click at [300, 161] on input "True" at bounding box center [297, 163] width 5 height 4
radio input "true"
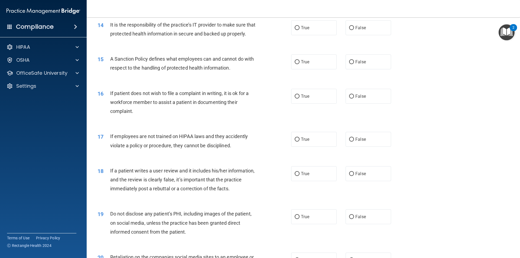
scroll to position [623, 0]
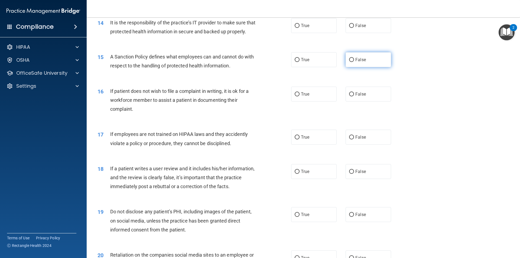
click at [378, 67] on label "False" at bounding box center [369, 59] width 46 height 15
click at [354, 62] on input "False" at bounding box center [351, 60] width 5 height 4
radio input "true"
click at [363, 25] on span "False" at bounding box center [361, 25] width 11 height 5
click at [354, 25] on input "False" at bounding box center [351, 26] width 5 height 4
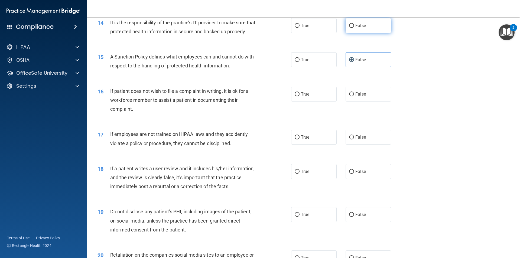
radio input "true"
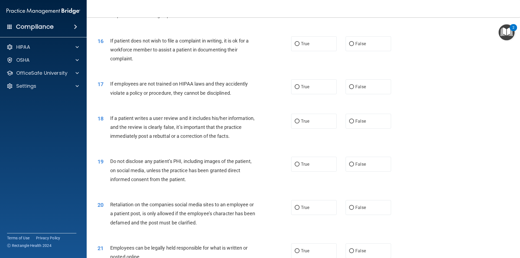
scroll to position [687, 0]
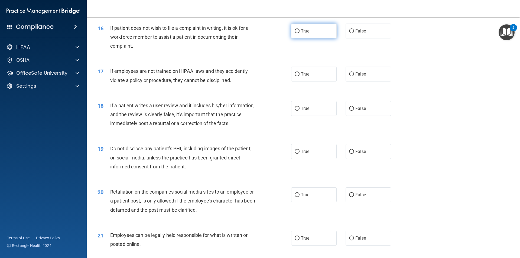
click at [308, 38] on label "True" at bounding box center [314, 31] width 46 height 15
click at [300, 33] on input "True" at bounding box center [297, 31] width 5 height 4
radio input "true"
click at [358, 77] on span "False" at bounding box center [361, 74] width 11 height 5
click at [354, 76] on input "False" at bounding box center [351, 74] width 5 height 4
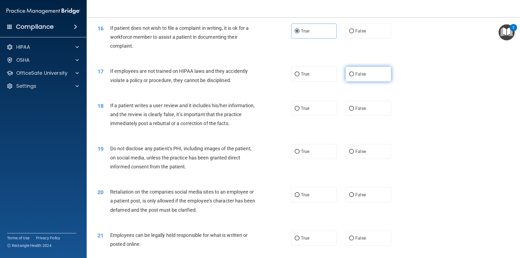
radio input "true"
click at [361, 115] on label "False" at bounding box center [369, 108] width 46 height 15
click at [354, 111] on input "False" at bounding box center [351, 109] width 5 height 4
radio input "true"
click at [322, 154] on label "True" at bounding box center [314, 151] width 46 height 15
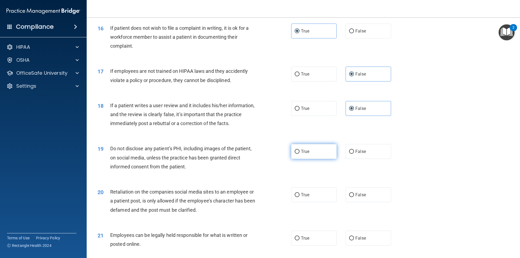
click at [300, 154] on input "True" at bounding box center [297, 152] width 5 height 4
radio input "true"
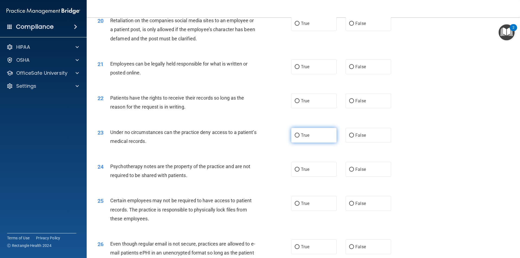
scroll to position [858, 0]
click at [360, 42] on div "20 Retaliation on the companies social media sites to an employee or a patient …" at bounding box center [304, 30] width 420 height 43
click at [361, 26] on span "False" at bounding box center [361, 23] width 11 height 5
click at [354, 25] on input "False" at bounding box center [351, 23] width 5 height 4
radio input "true"
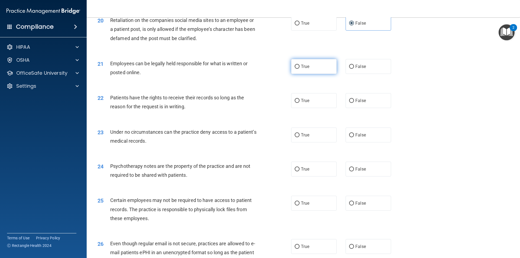
click at [323, 74] on label "True" at bounding box center [314, 66] width 46 height 15
click at [300, 69] on input "True" at bounding box center [297, 67] width 5 height 4
radio input "true"
click at [355, 105] on label "False" at bounding box center [369, 100] width 46 height 15
click at [354, 103] on input "False" at bounding box center [351, 101] width 5 height 4
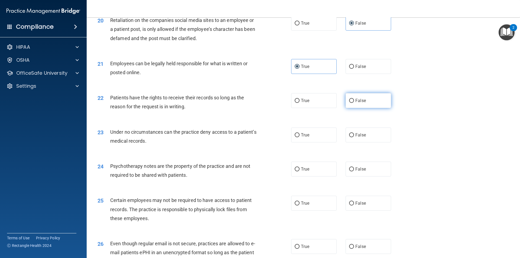
radio input "true"
click at [361, 143] on label "False" at bounding box center [369, 135] width 46 height 15
click at [354, 137] on input "False" at bounding box center [351, 135] width 5 height 4
radio input "true"
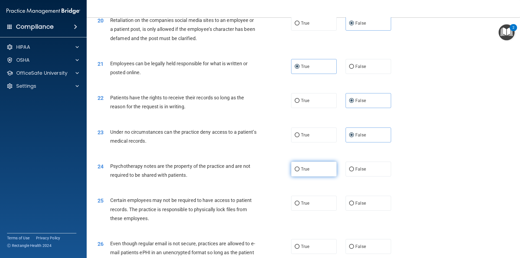
click at [324, 175] on label "True" at bounding box center [314, 169] width 46 height 15
click at [300, 172] on input "True" at bounding box center [297, 170] width 5 height 4
radio input "true"
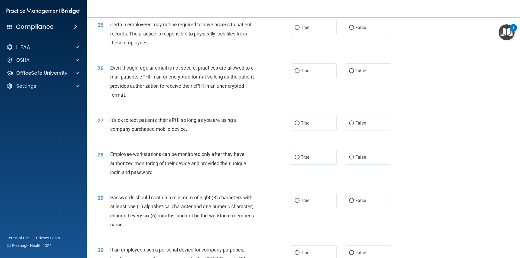
scroll to position [1039, 0]
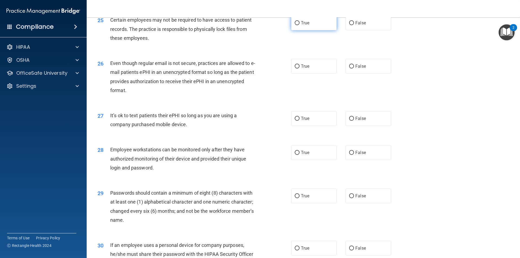
click at [324, 27] on label "True" at bounding box center [314, 22] width 46 height 15
click at [300, 25] on input "True" at bounding box center [297, 23] width 5 height 4
radio input "true"
click at [316, 74] on label "True" at bounding box center [314, 66] width 46 height 15
click at [300, 69] on input "True" at bounding box center [297, 67] width 5 height 4
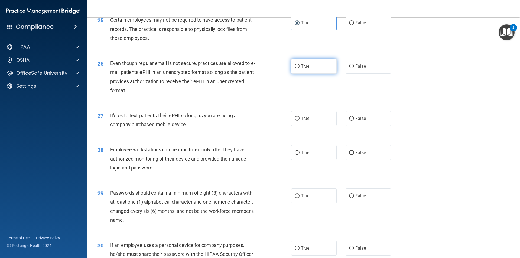
radio input "true"
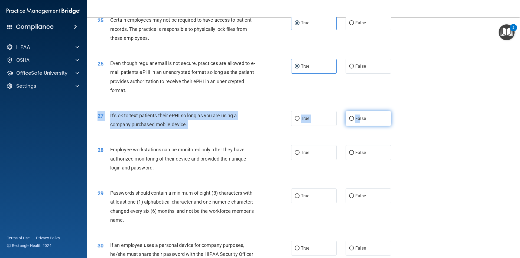
click at [359, 136] on div "27 It’s ok to text patients their ePHI so long as you are using a company purch…" at bounding box center [304, 121] width 420 height 34
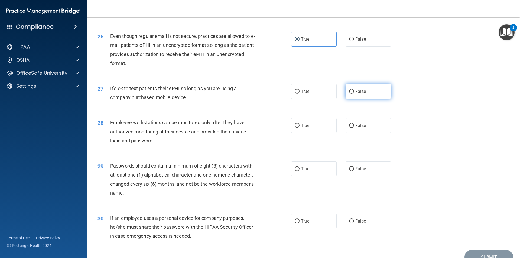
click at [372, 99] on label "False" at bounding box center [369, 91] width 46 height 15
click at [354, 94] on input "False" at bounding box center [351, 92] width 5 height 4
radio input "true"
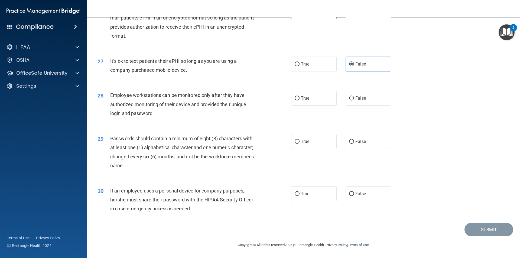
scroll to position [1102, 0]
click at [355, 101] on label "False" at bounding box center [369, 98] width 46 height 15
click at [354, 101] on input "False" at bounding box center [351, 99] width 5 height 4
radio input "true"
click at [314, 140] on label "True" at bounding box center [314, 141] width 46 height 15
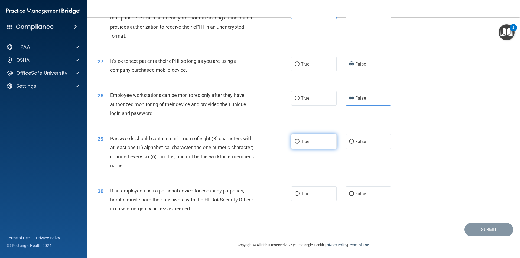
click at [300, 140] on input "True" at bounding box center [297, 142] width 5 height 4
radio input "true"
click at [370, 207] on div "30 If an employee uses a personal device for company purposes, he/she must shar…" at bounding box center [304, 201] width 420 height 43
click at [370, 195] on label "False" at bounding box center [369, 193] width 46 height 15
click at [354, 195] on input "False" at bounding box center [351, 194] width 5 height 4
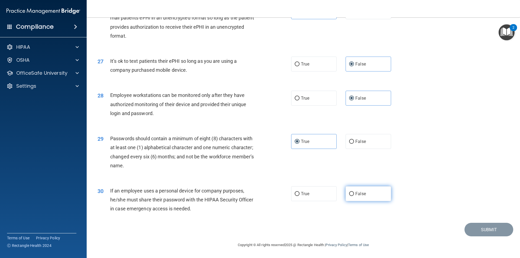
radio input "true"
click at [472, 227] on button "Submit" at bounding box center [489, 230] width 49 height 14
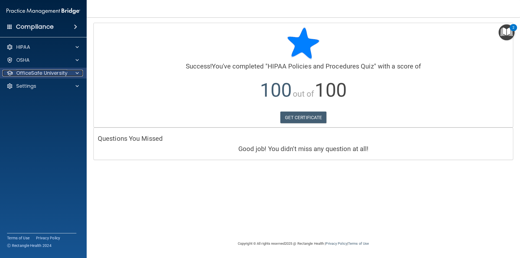
click at [76, 72] on span at bounding box center [77, 73] width 3 height 7
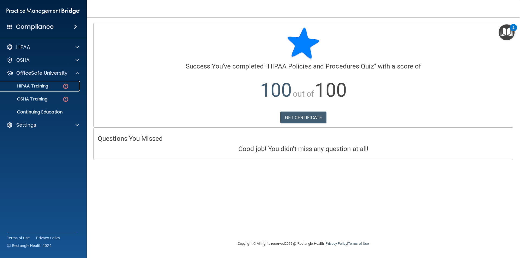
click at [67, 90] on link "HIPAA Training" at bounding box center [37, 86] width 85 height 11
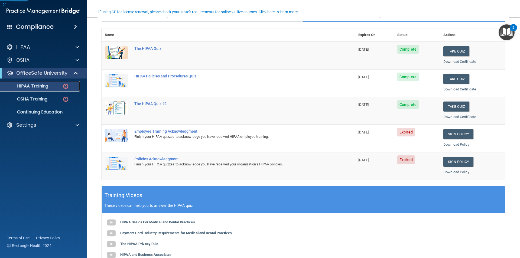
scroll to position [54, 0]
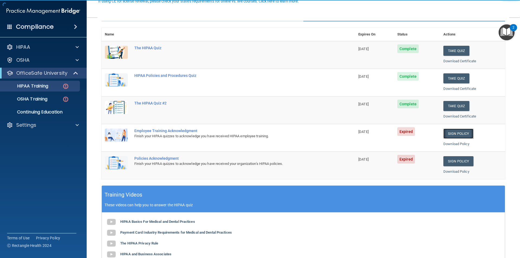
click at [461, 136] on link "Sign Policy" at bounding box center [459, 134] width 30 height 10
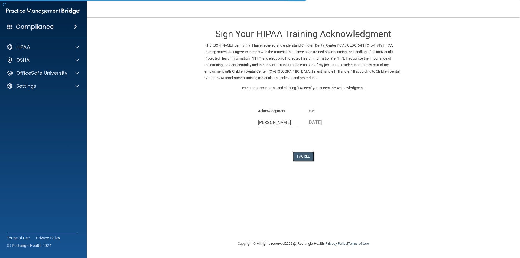
click at [295, 153] on button "I Agree" at bounding box center [304, 157] width 22 height 10
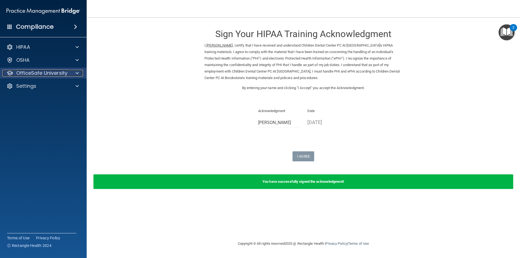
click at [62, 75] on p "OfficeSafe University" at bounding box center [41, 73] width 51 height 7
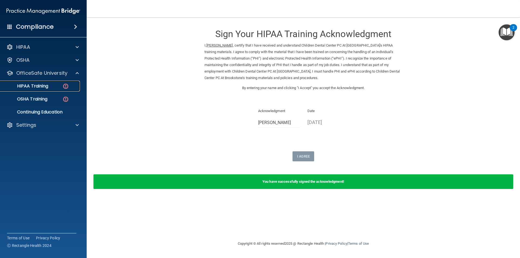
click at [48, 87] on p "HIPAA Training" at bounding box center [26, 85] width 45 height 5
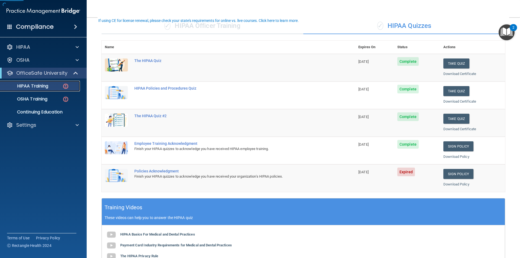
scroll to position [45, 0]
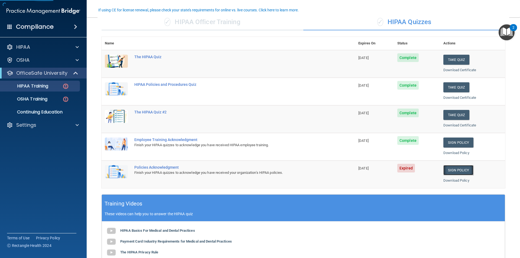
click at [456, 173] on link "Sign Policy" at bounding box center [459, 170] width 30 height 10
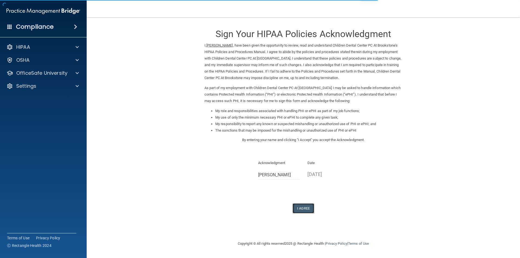
click at [311, 205] on button "I Agree" at bounding box center [304, 209] width 22 height 10
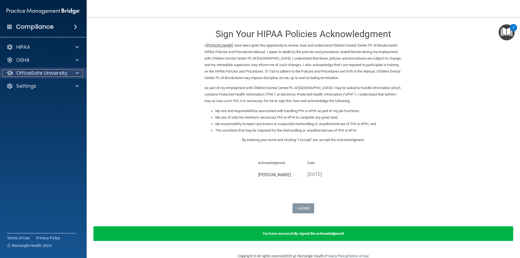
click at [66, 72] on p "OfficeSafe University" at bounding box center [41, 73] width 51 height 7
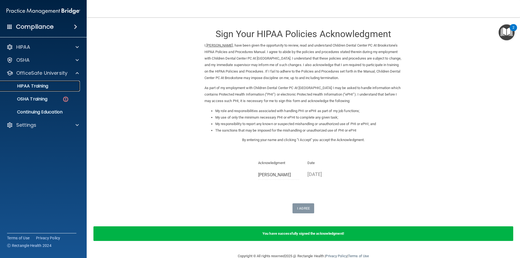
click at [57, 88] on div "HIPAA Training" at bounding box center [41, 85] width 74 height 5
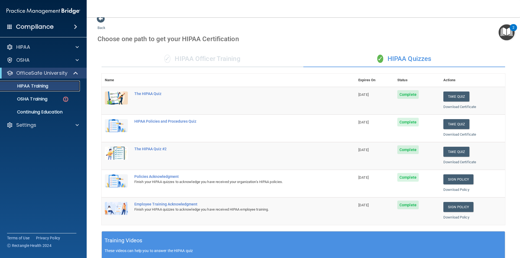
scroll to position [5, 0]
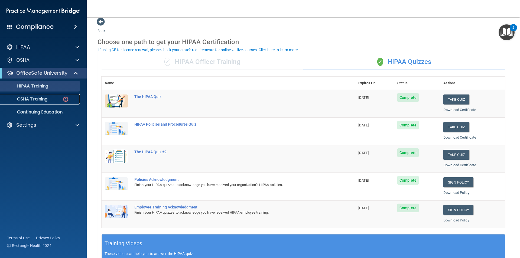
click at [62, 97] on div "OSHA Training" at bounding box center [41, 99] width 74 height 5
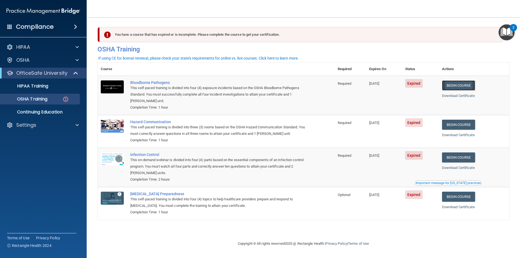
click at [464, 83] on link "Begin Course" at bounding box center [458, 86] width 33 height 10
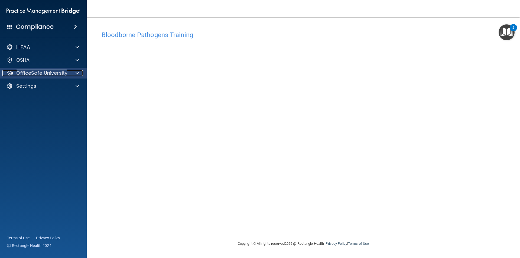
click at [41, 72] on p "OfficeSafe University" at bounding box center [41, 73] width 51 height 7
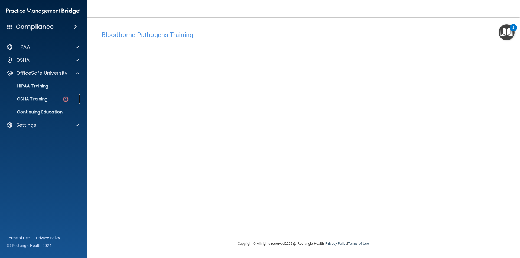
click at [43, 95] on link "OSHA Training" at bounding box center [37, 99] width 85 height 11
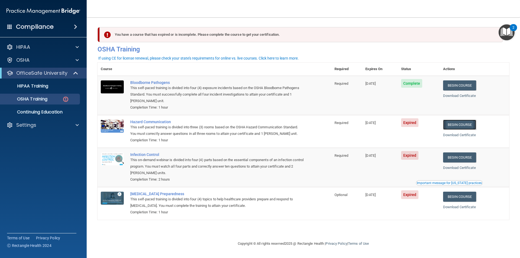
click at [466, 127] on link "Begin Course" at bounding box center [459, 125] width 33 height 10
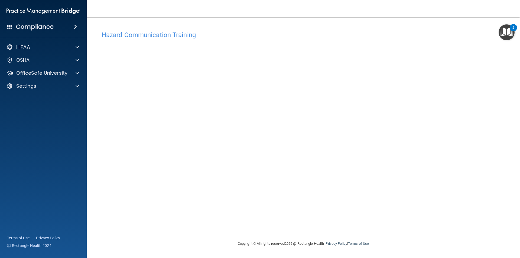
drag, startPoint x: 363, startPoint y: 234, endPoint x: 368, endPoint y: 222, distance: 12.6
click at [367, 224] on div "Hazard Communication Training This course doesn’t expire until [DATE]. Are you …" at bounding box center [304, 134] width 412 height 213
click at [41, 72] on p "OfficeSafe University" at bounding box center [41, 73] width 51 height 7
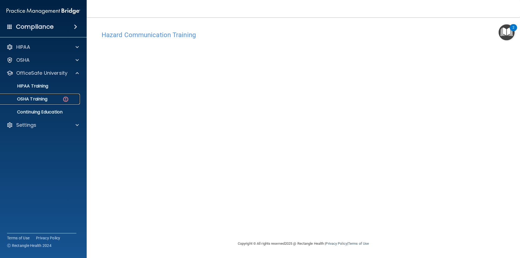
click at [47, 101] on p "OSHA Training" at bounding box center [26, 99] width 44 height 5
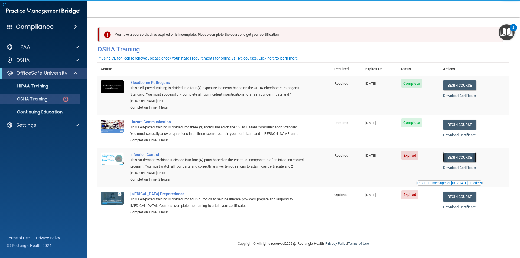
click at [466, 156] on link "Begin Course" at bounding box center [459, 158] width 33 height 10
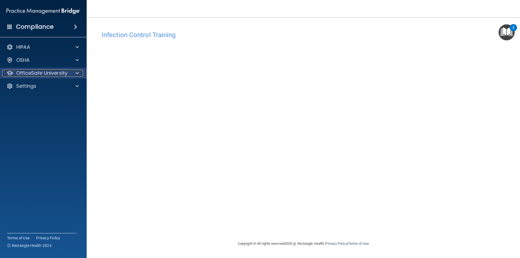
click at [55, 74] on p "OfficeSafe University" at bounding box center [41, 73] width 51 height 7
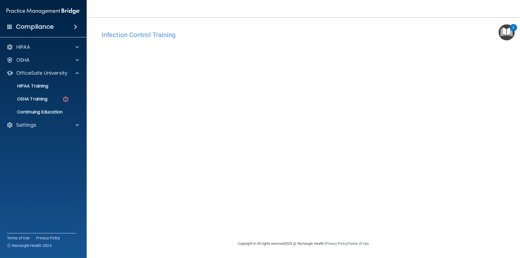
click at [52, 93] on ul "HIPAA Training OSHA Training Continuing Education" at bounding box center [44, 98] width 98 height 39
click at [54, 100] on div "OSHA Training" at bounding box center [41, 99] width 74 height 5
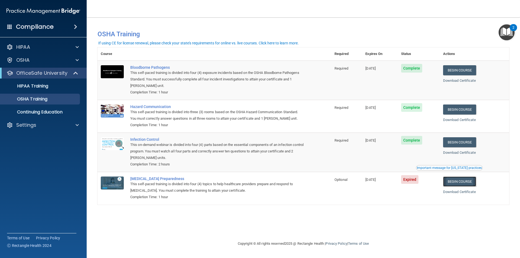
click at [455, 182] on link "Begin Course" at bounding box center [459, 182] width 33 height 10
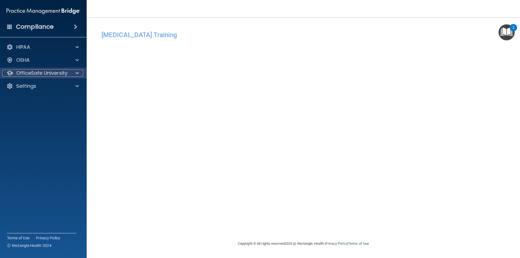
click at [54, 73] on p "OfficeSafe University" at bounding box center [41, 73] width 51 height 7
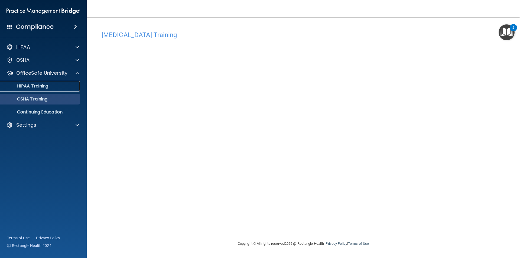
drag, startPoint x: 59, startPoint y: 91, endPoint x: 56, endPoint y: 97, distance: 6.3
click at [58, 91] on link "HIPAA Training" at bounding box center [37, 86] width 85 height 11
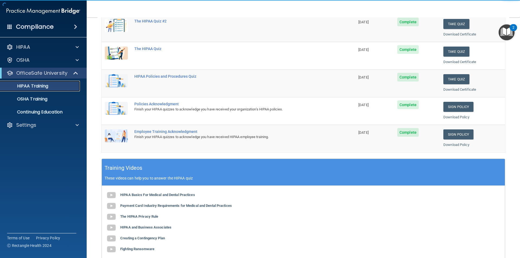
scroll to position [81, 0]
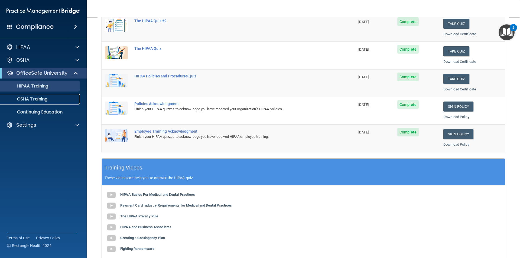
click at [43, 103] on link "OSHA Training" at bounding box center [37, 99] width 85 height 11
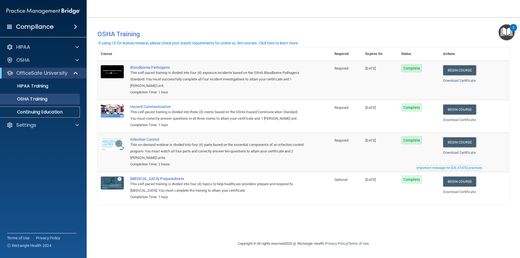
click at [50, 114] on p "Continuing Education" at bounding box center [41, 112] width 74 height 5
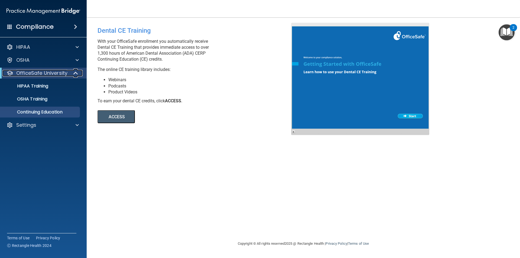
click at [61, 75] on p "OfficeSafe University" at bounding box center [41, 73] width 51 height 7
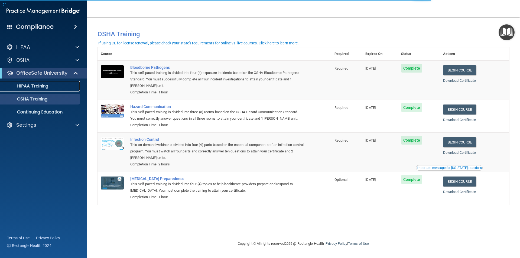
click at [34, 84] on p "HIPAA Training" at bounding box center [26, 85] width 45 height 5
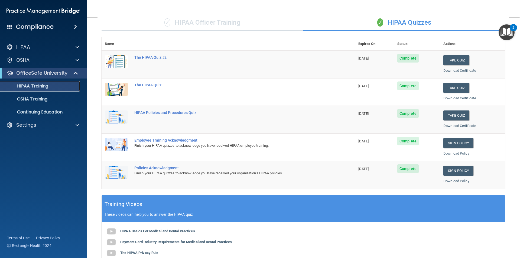
scroll to position [5, 0]
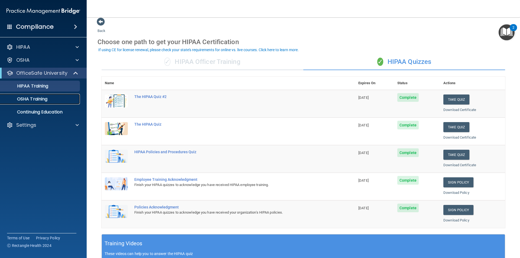
click at [32, 97] on p "OSHA Training" at bounding box center [26, 99] width 44 height 5
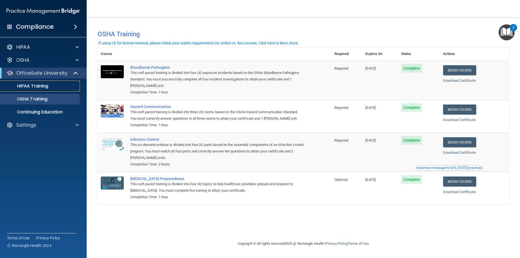
click at [47, 87] on p "HIPAA Training" at bounding box center [26, 85] width 45 height 5
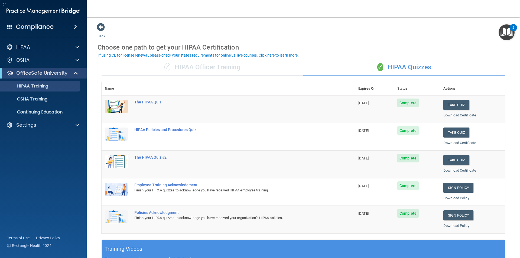
click at [205, 66] on div "✓ HIPAA Officer Training" at bounding box center [203, 67] width 202 height 16
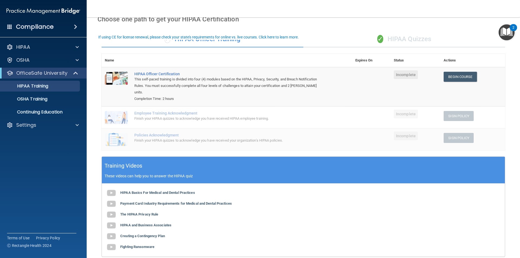
scroll to position [18, 0]
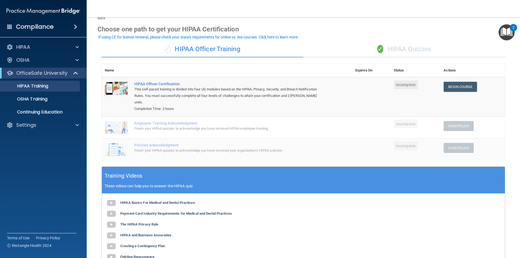
click at [423, 46] on div "✓ HIPAA Quizzes" at bounding box center [405, 49] width 202 height 16
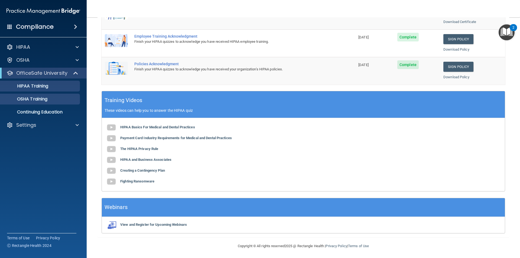
scroll to position [150, 0]
